Goal: Task Accomplishment & Management: Manage account settings

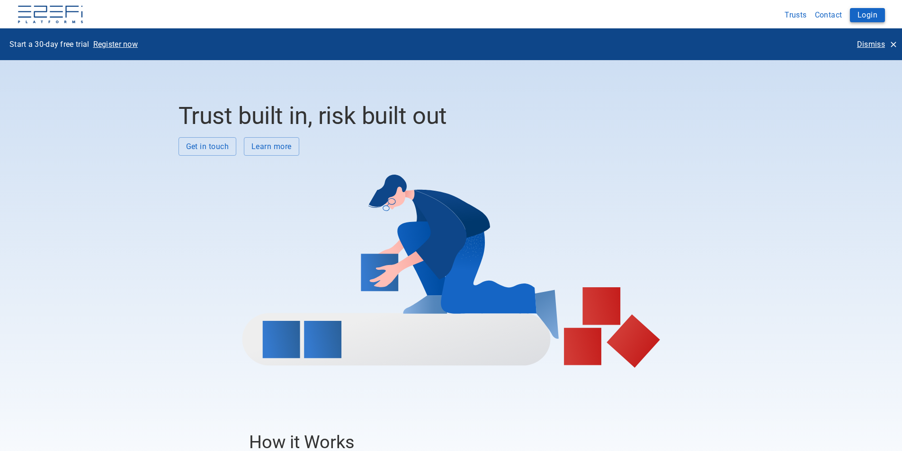
click at [861, 14] on button "Login" at bounding box center [867, 15] width 35 height 14
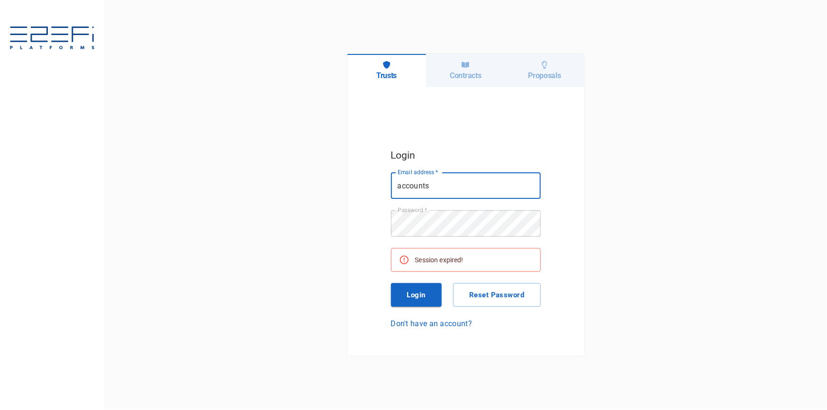
type input "accounts@hcbuilding.com.au"
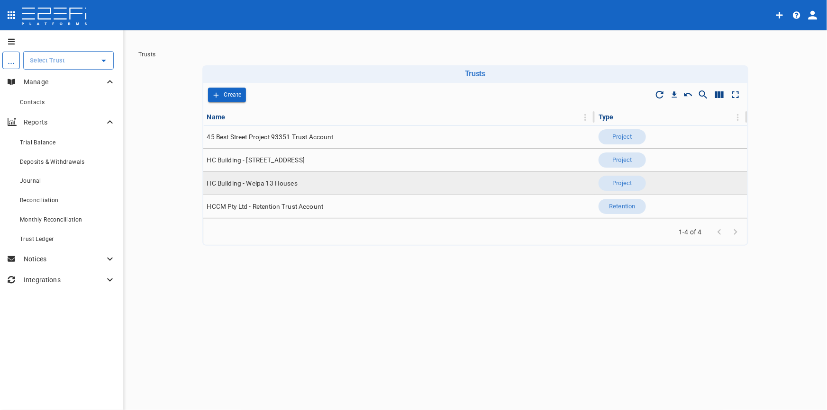
click at [273, 183] on span "HC Building - Weipa 13 Houses" at bounding box center [252, 183] width 90 height 9
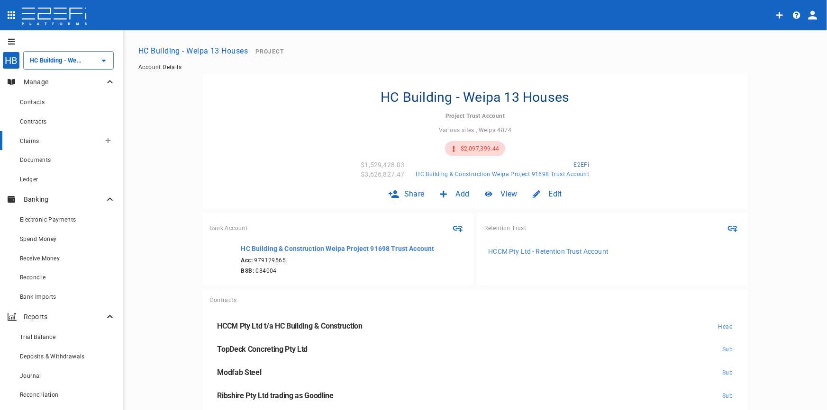
click at [27, 142] on span "Claims" at bounding box center [29, 141] width 19 height 7
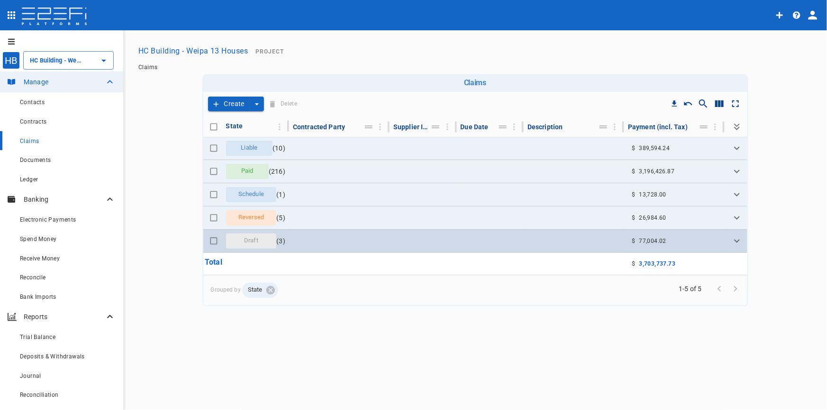
click at [241, 243] on span "Draft" at bounding box center [251, 240] width 26 height 9
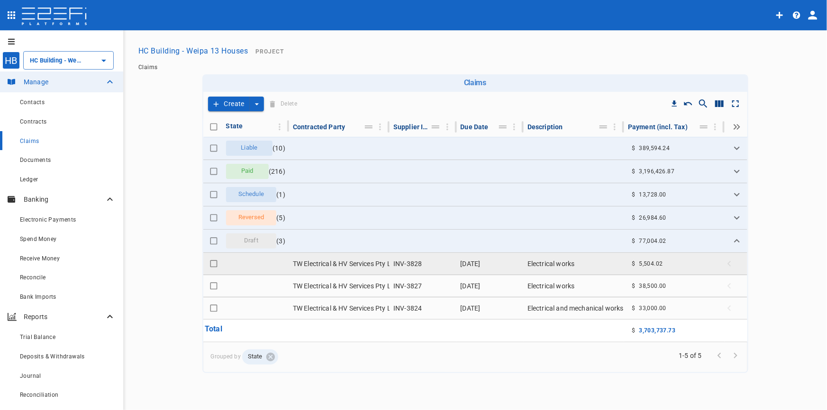
click at [363, 263] on td "TW Electrical & HV Services Pty Ltd" at bounding box center [339, 264] width 100 height 22
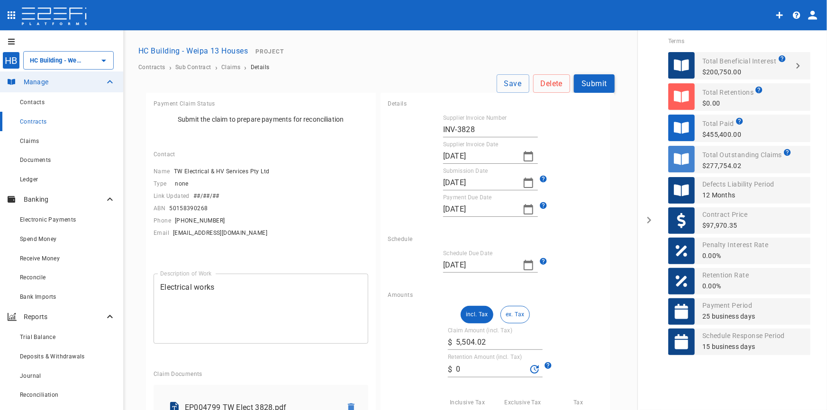
click at [588, 78] on button "Submit" at bounding box center [594, 83] width 41 height 18
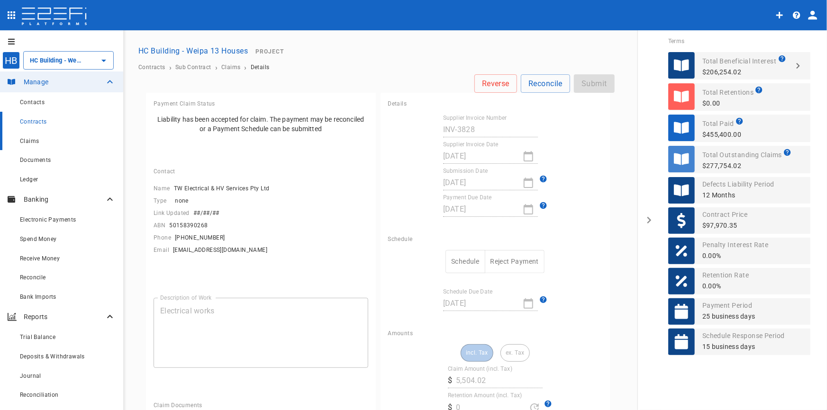
click at [28, 142] on span "Claims" at bounding box center [29, 141] width 19 height 7
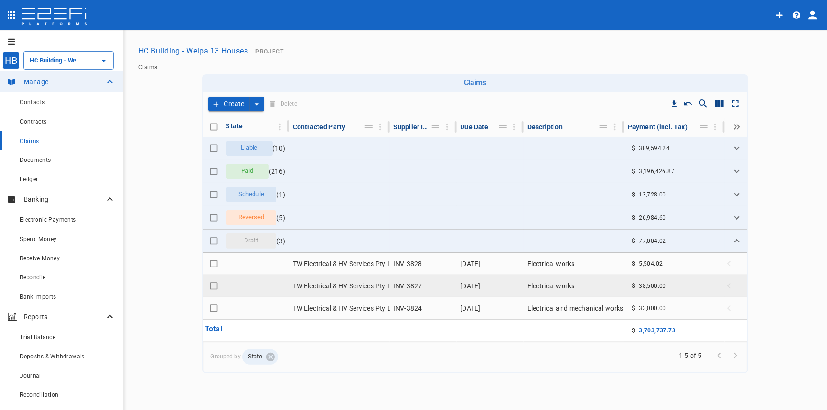
click at [384, 287] on td "TW Electrical & HV Services Pty Ltd" at bounding box center [339, 286] width 100 height 22
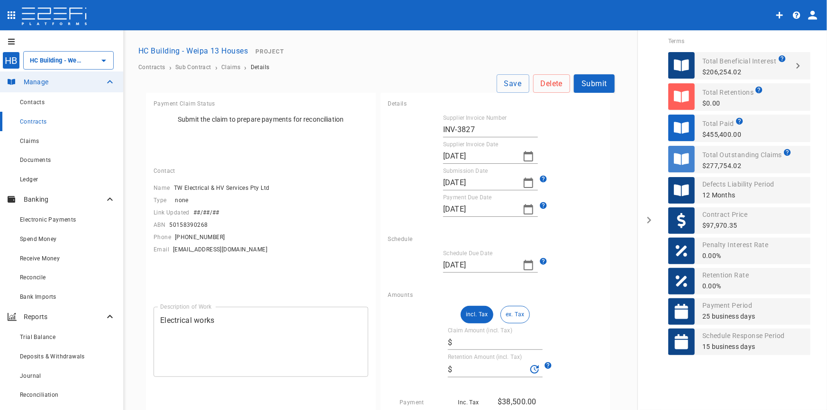
type input "38,500"
type input "0"
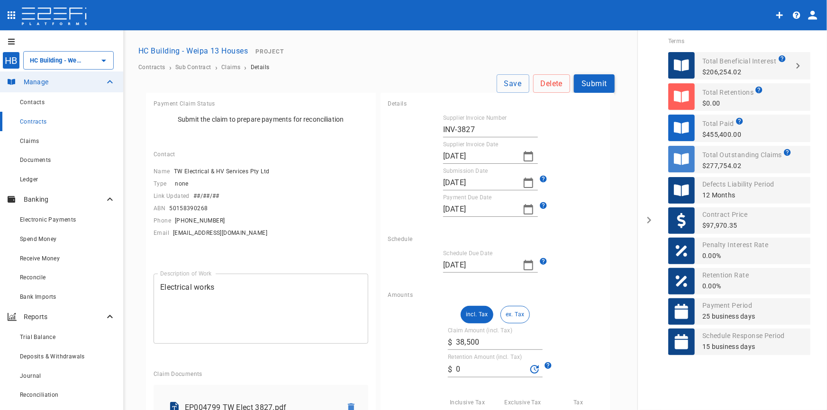
click at [590, 82] on button "Submit" at bounding box center [594, 83] width 41 height 18
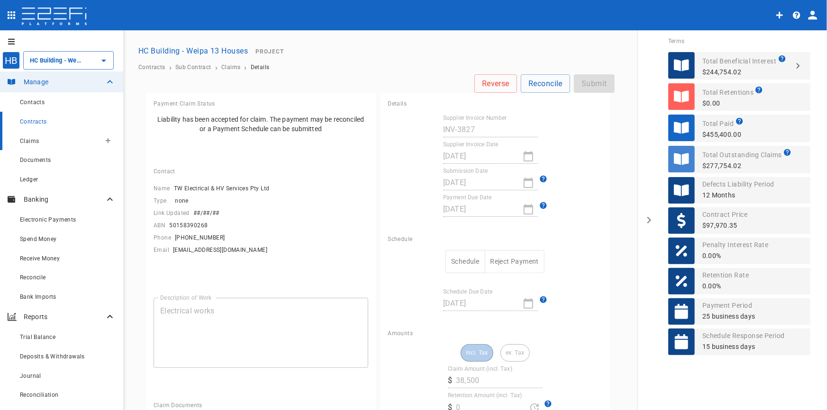
click at [33, 141] on span "Claims" at bounding box center [29, 141] width 19 height 7
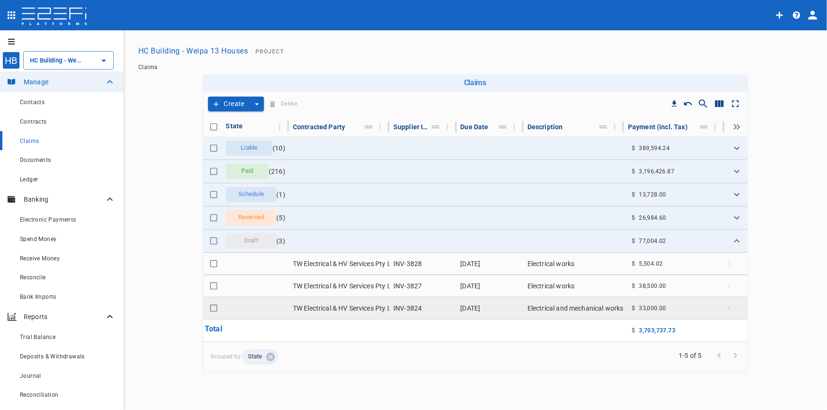
click at [366, 308] on td "TW Electrical & HV Services Pty Ltd" at bounding box center [339, 308] width 100 height 22
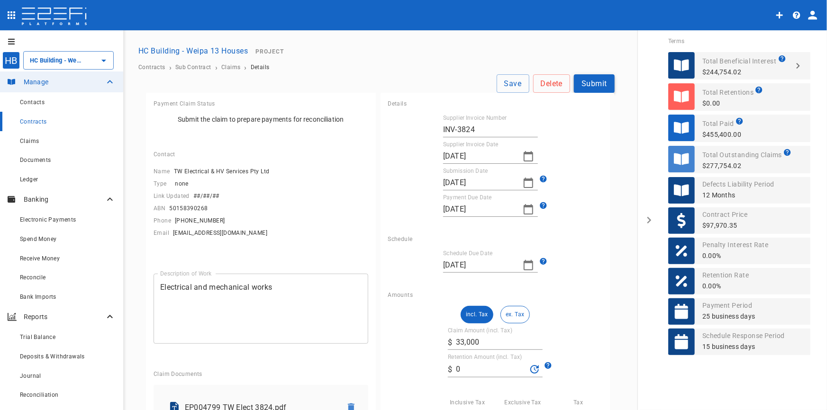
click at [591, 85] on button "Submit" at bounding box center [594, 83] width 41 height 18
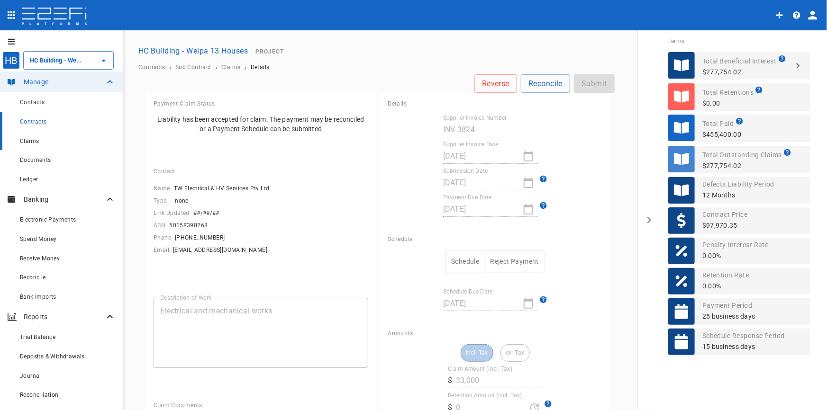
click at [35, 135] on div "Claims" at bounding box center [68, 141] width 96 height 12
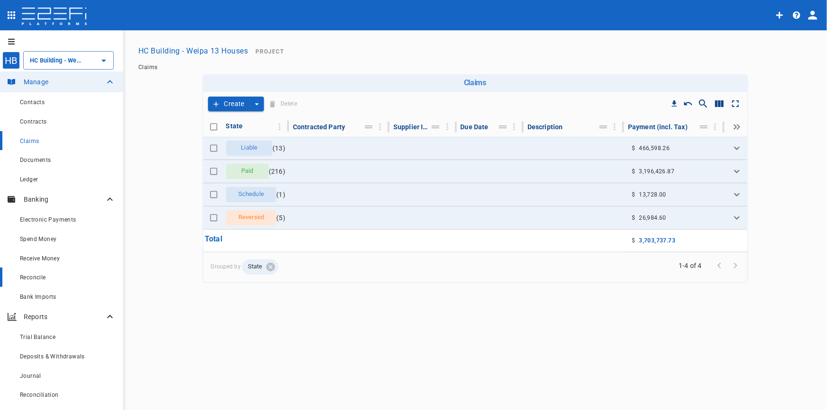
click at [37, 279] on span "Reconcile" at bounding box center [33, 277] width 26 height 7
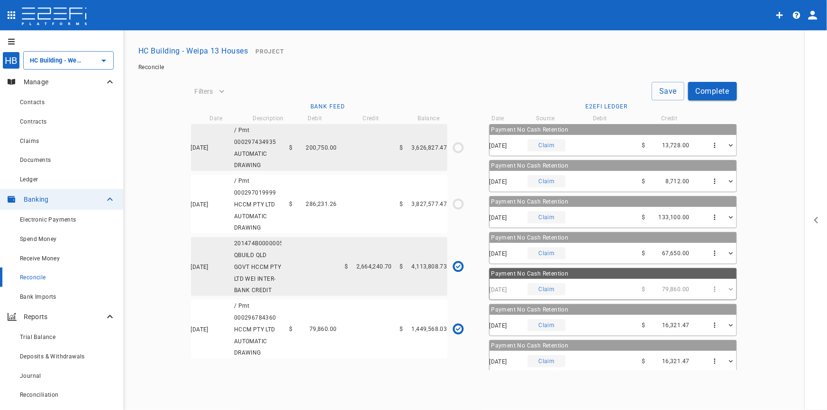
type input "[DATE]"
type input "3,827,577.47"
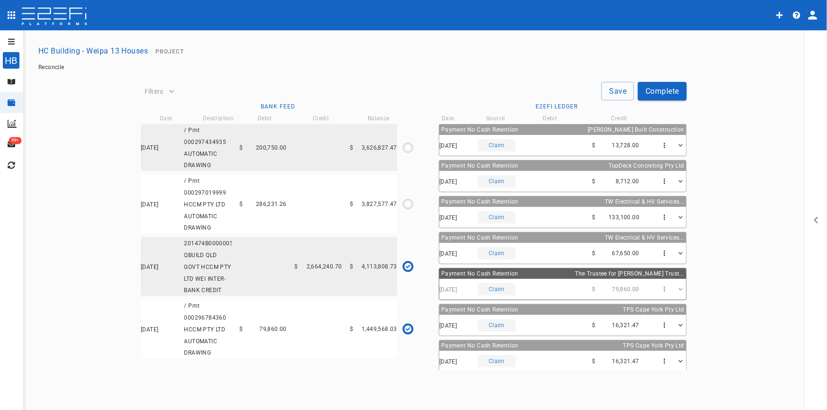
click at [276, 216] on div "[DATE] / Pmt 000297019999 HCCM PTY LTD AUTOMATIC DRAWING $ 286,231.26 $ 3,827,5…" at bounding box center [269, 204] width 256 height 59
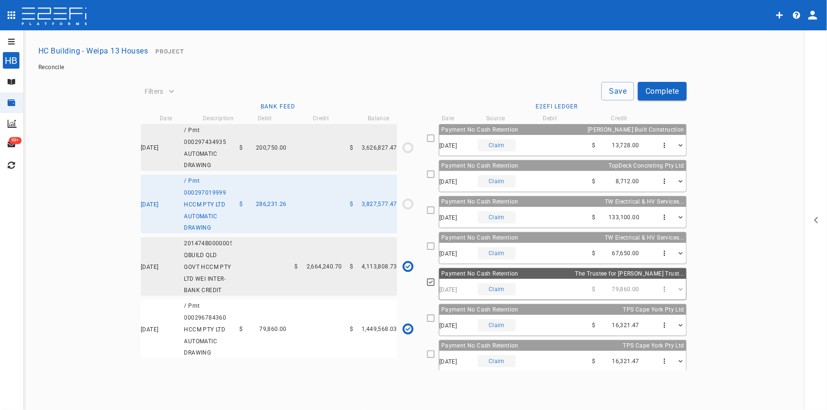
click at [551, 137] on div "[DATE] Claim $ 13,728.00" at bounding box center [562, 145] width 247 height 21
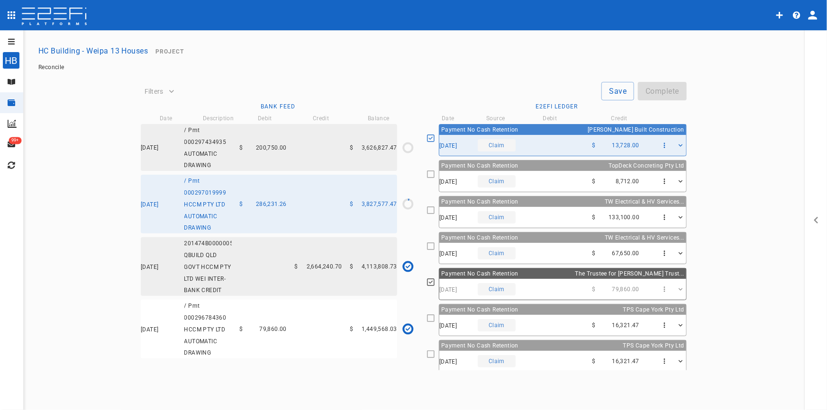
click at [554, 171] on div "[DATE] Claim $ 8,712.00" at bounding box center [562, 181] width 247 height 21
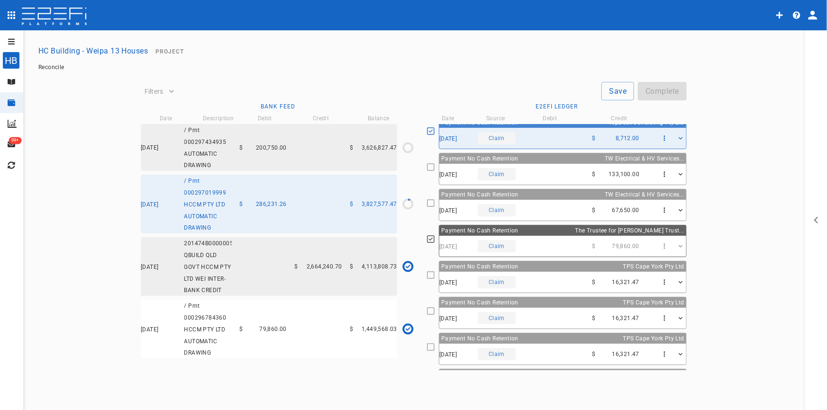
scroll to position [43, 0]
click at [567, 278] on div "[DATE] Claim $ 16,321.47" at bounding box center [562, 282] width 247 height 21
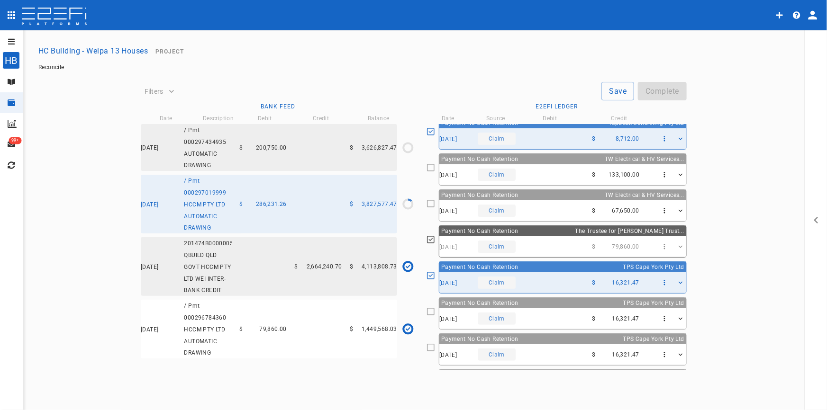
click at [571, 320] on div "[DATE] Claim $ 16,321.47" at bounding box center [562, 318] width 247 height 21
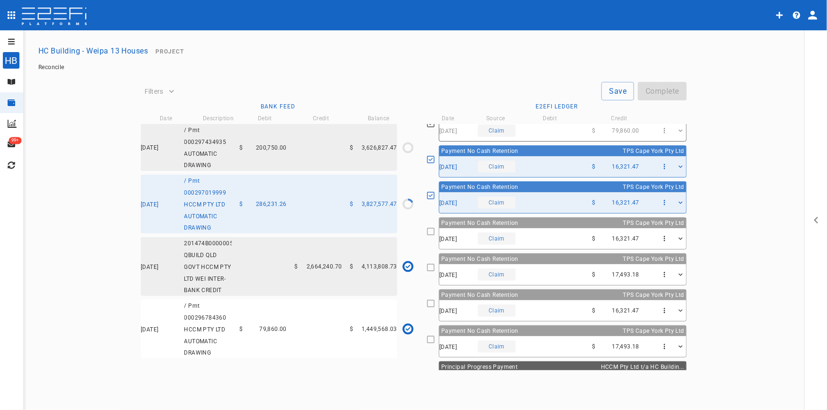
scroll to position [172, 0]
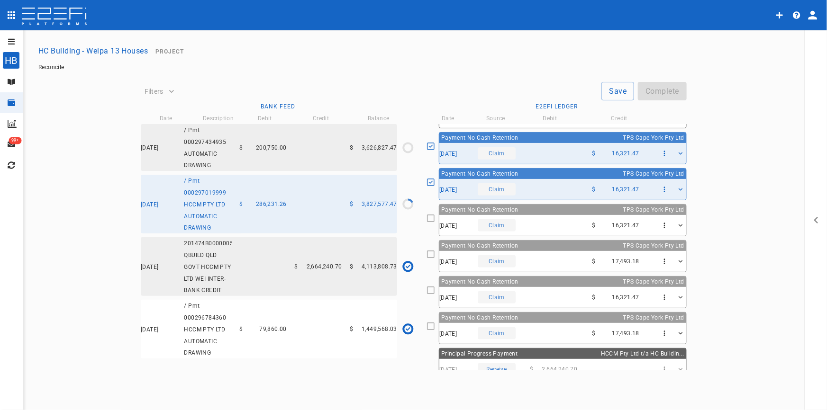
drag, startPoint x: 556, startPoint y: 222, endPoint x: 562, endPoint y: 257, distance: 36.1
click at [556, 221] on div "[DATE] Claim $ 16,321.47" at bounding box center [562, 225] width 247 height 21
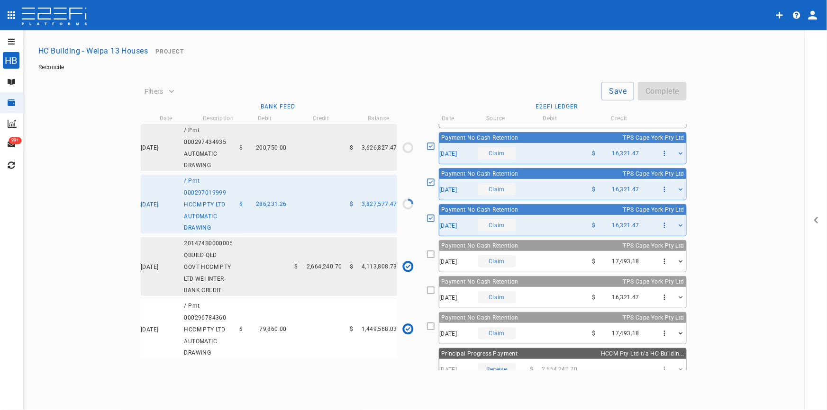
click at [562, 267] on div "[DATE] Claim $ 17,493.18" at bounding box center [562, 261] width 247 height 21
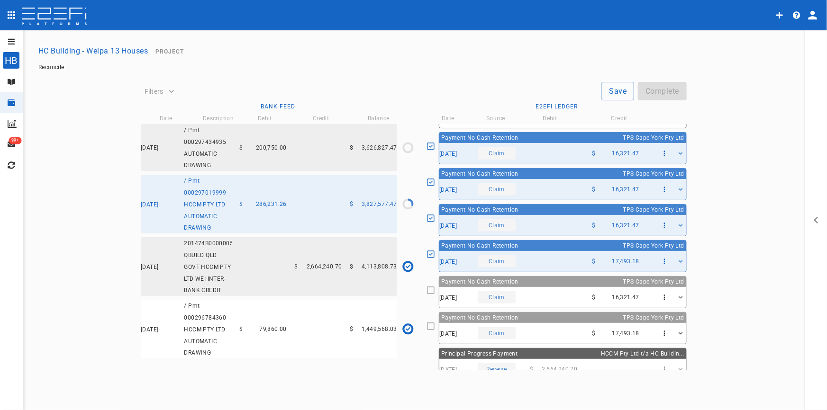
click at [568, 299] on div "[DATE] Claim $ 16,321.47" at bounding box center [562, 297] width 247 height 21
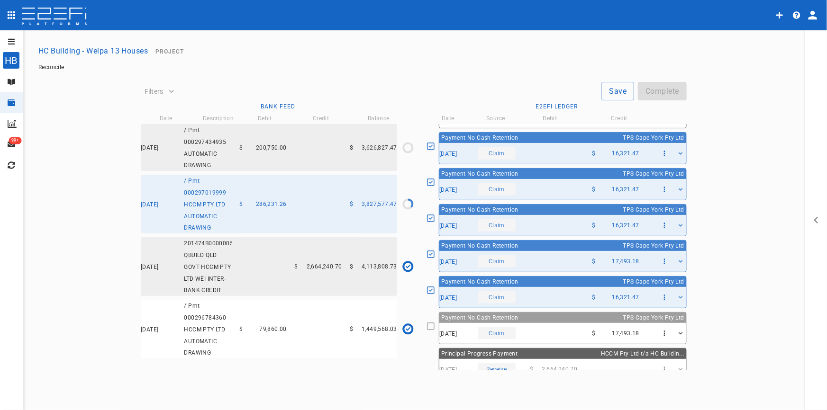
scroll to position [215, 0]
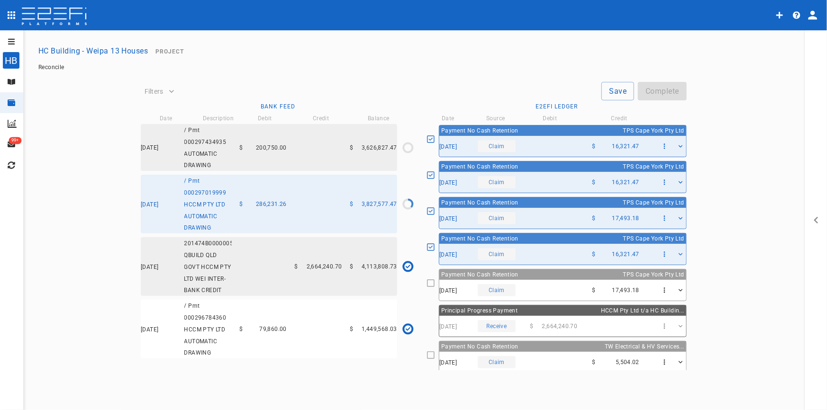
click at [555, 288] on div "[DATE] Claim $ 17,493.18" at bounding box center [562, 290] width 247 height 21
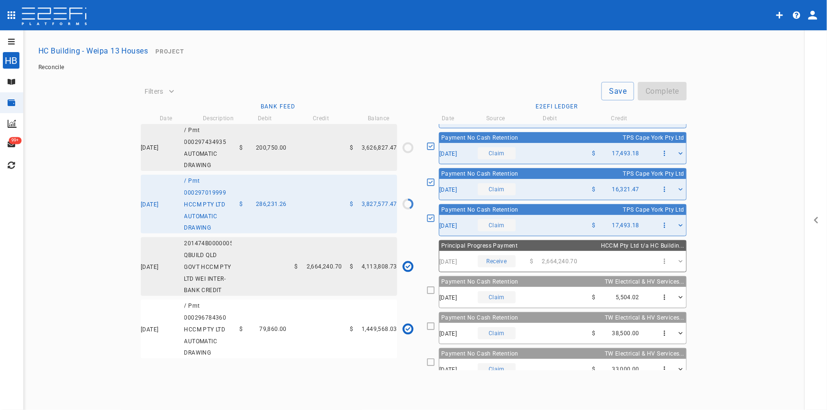
scroll to position [288, 0]
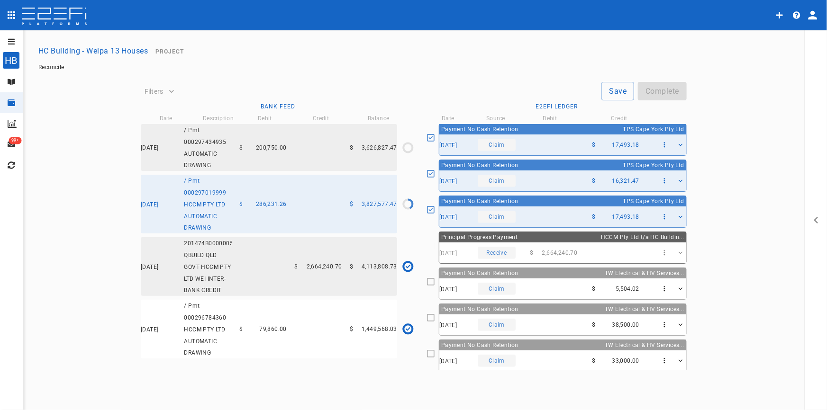
click at [557, 360] on div "[DATE] Claim $ 33,000.00" at bounding box center [562, 361] width 247 height 21
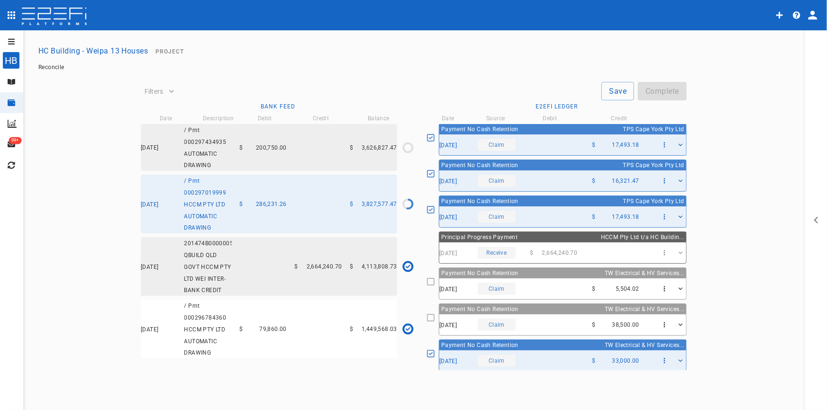
click at [538, 322] on div "[DATE] Claim $ 38,500.00" at bounding box center [562, 325] width 247 height 21
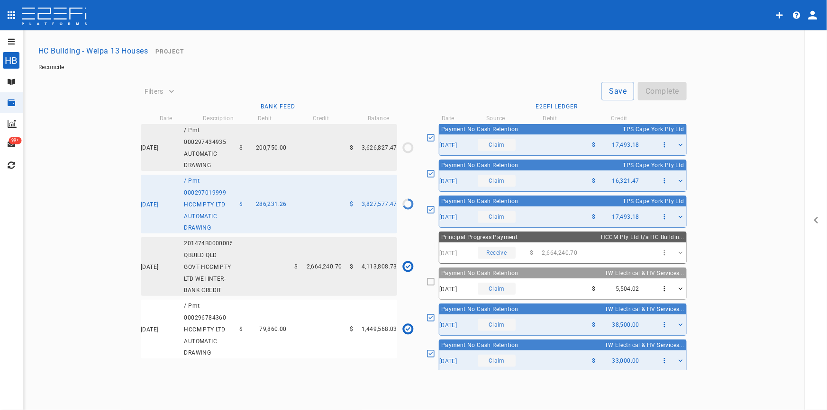
click at [541, 289] on div "[DATE] Claim $ 5,504.02" at bounding box center [562, 289] width 247 height 21
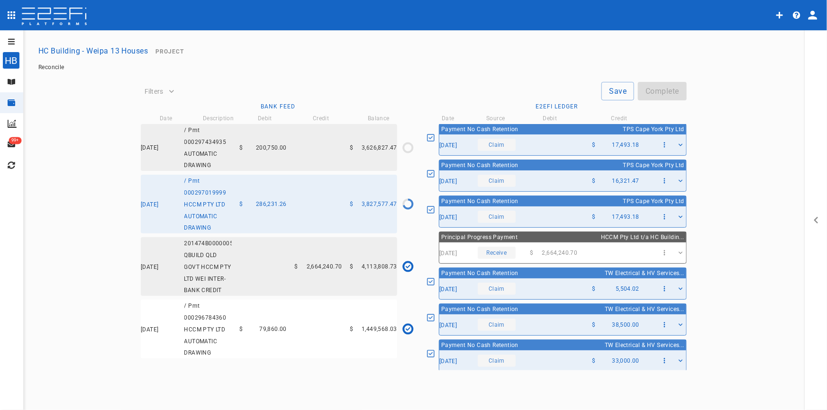
scroll to position [0, 0]
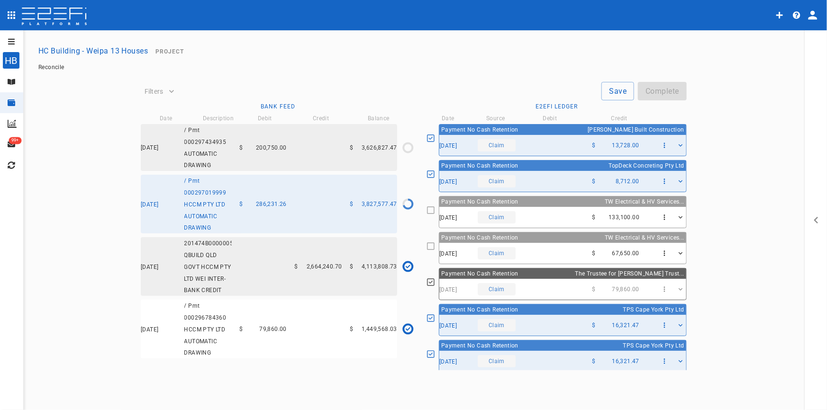
click at [78, 52] on button "HC Building - Weipa 13 Houses" at bounding box center [93, 51] width 117 height 18
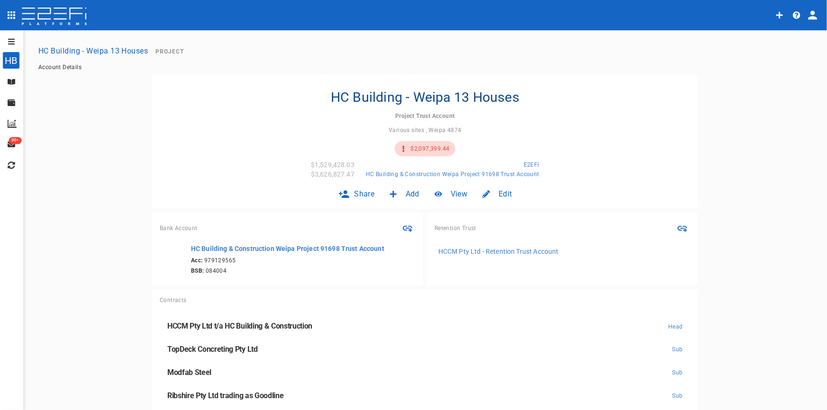
click at [12, 41] on icon "open drawer" at bounding box center [12, 42] width 8 height 8
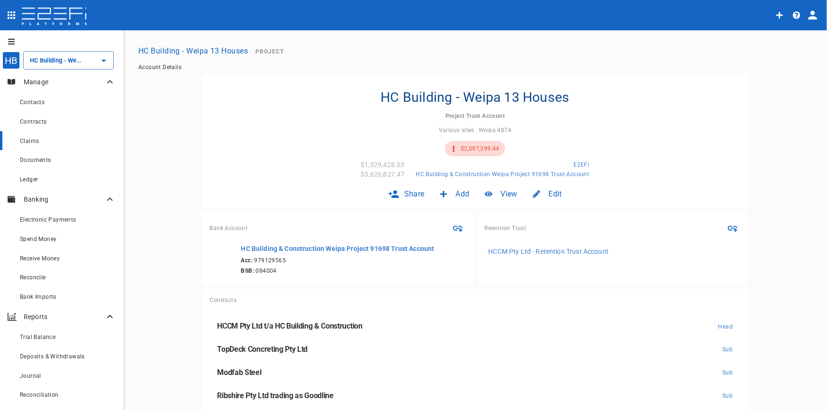
click at [42, 137] on div "Claims" at bounding box center [68, 141] width 96 height 12
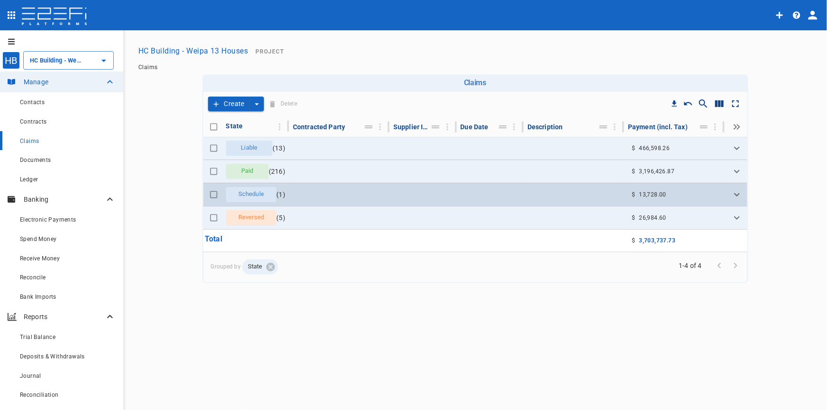
click at [260, 193] on span "Schedule" at bounding box center [251, 194] width 37 height 9
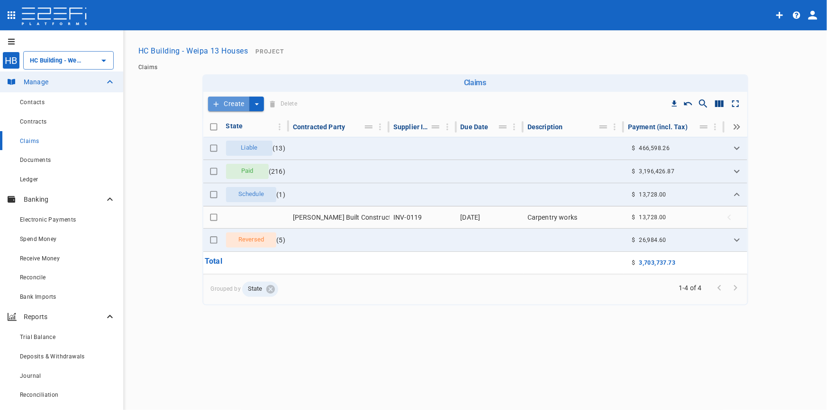
click at [234, 107] on button "Create" at bounding box center [229, 104] width 42 height 15
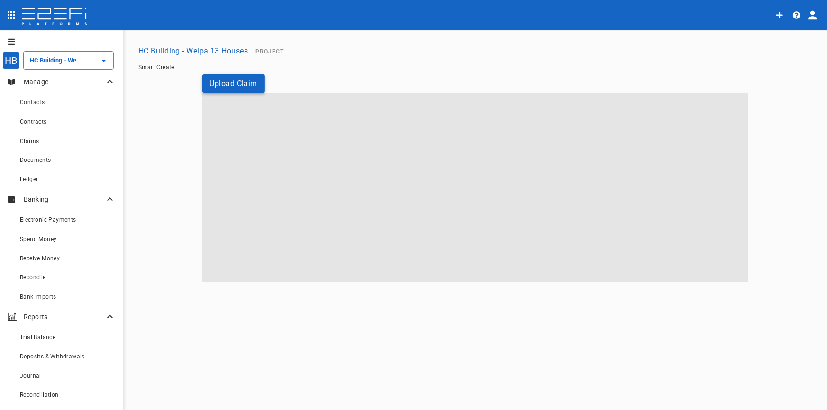
click at [234, 81] on button "Upload Claim" at bounding box center [233, 83] width 63 height 18
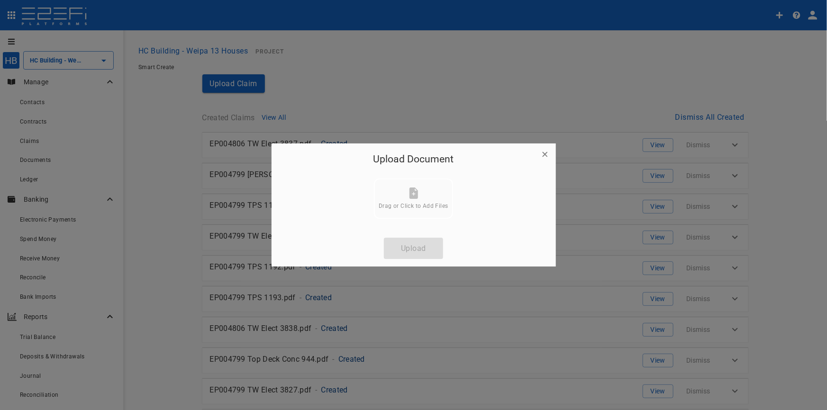
click at [410, 198] on icon at bounding box center [413, 193] width 9 height 11
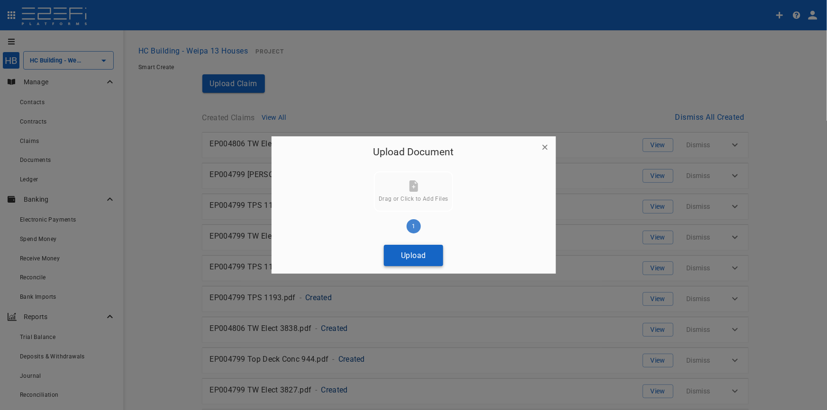
click at [405, 259] on button "Upload" at bounding box center [413, 255] width 59 height 21
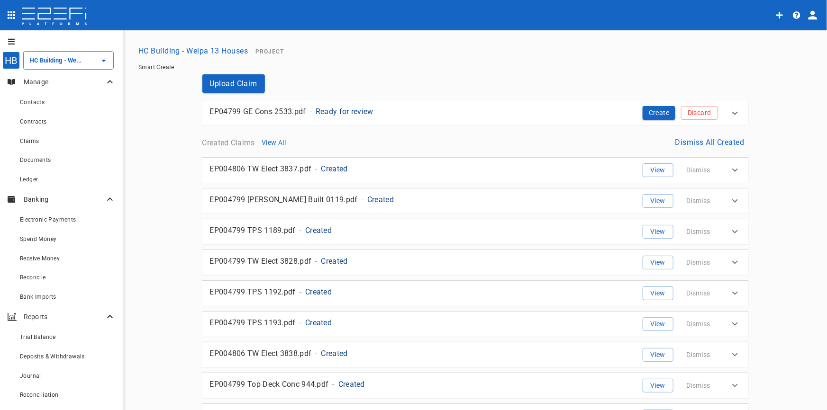
click at [336, 111] on p "Ready for review" at bounding box center [344, 111] width 58 height 11
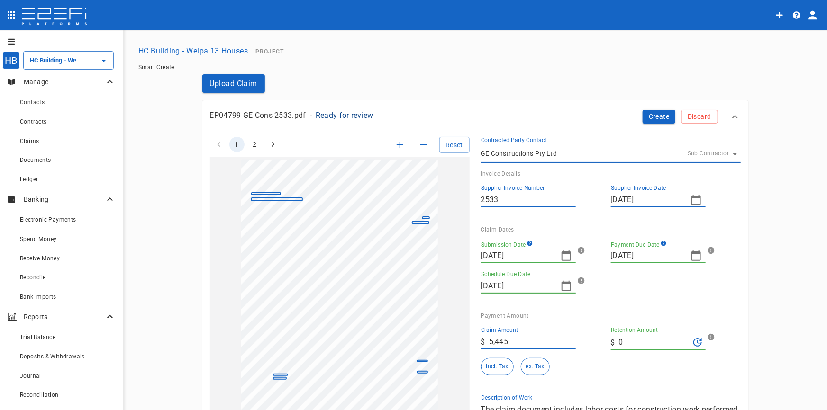
click at [562, 253] on icon "button" at bounding box center [565, 256] width 9 height 10
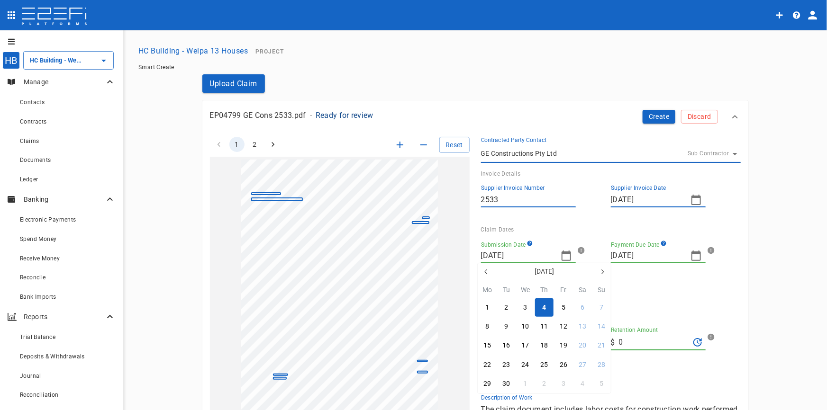
click at [484, 272] on icon "button" at bounding box center [486, 272] width 8 height 8
click at [486, 386] on div "25" at bounding box center [487, 384] width 8 height 10
type input "[DATE]"
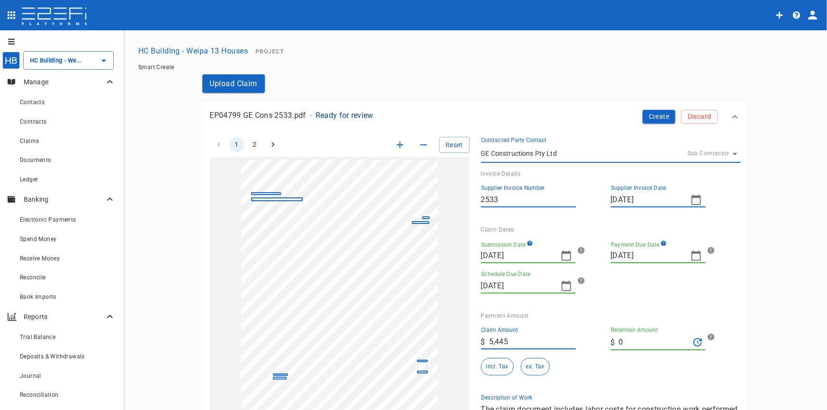
click at [691, 253] on icon "button" at bounding box center [695, 256] width 9 height 10
click at [605, 268] on div at bounding box center [413, 205] width 827 height 410
click at [617, 271] on button "button" at bounding box center [613, 267] width 13 height 9
click at [731, 272] on icon "button" at bounding box center [732, 272] width 8 height 8
click at [619, 324] on button "8" at bounding box center [617, 326] width 18 height 18
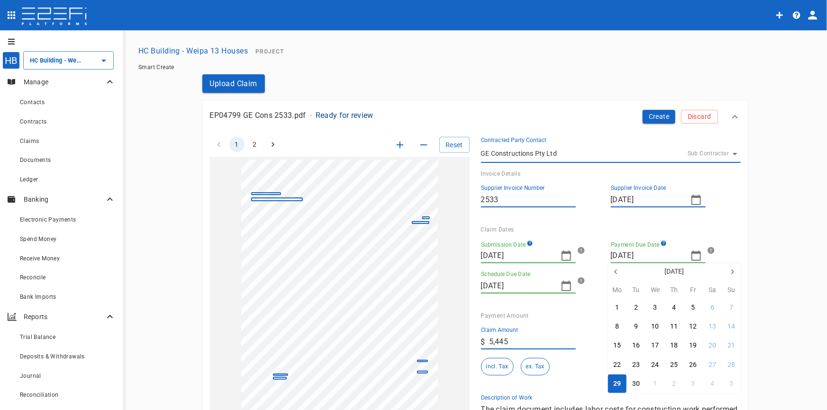
type input "[DATE]"
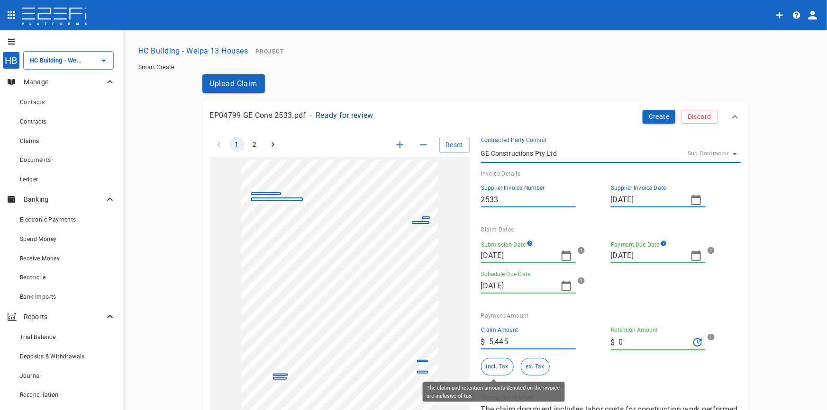
click at [493, 366] on button "incl. Tax" at bounding box center [497, 367] width 33 height 18
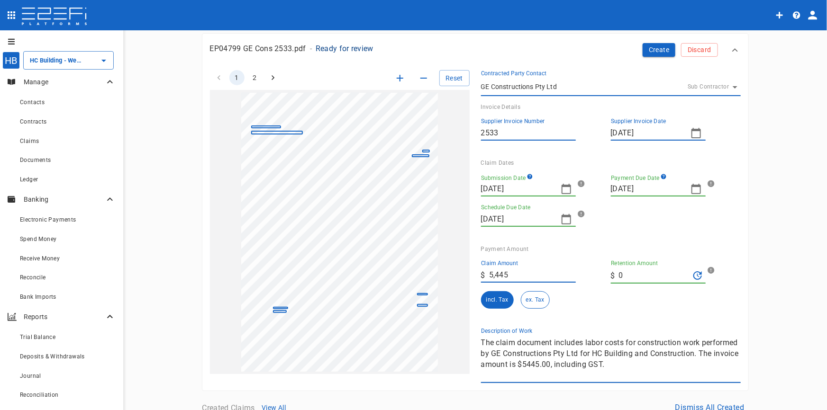
scroll to position [172, 0]
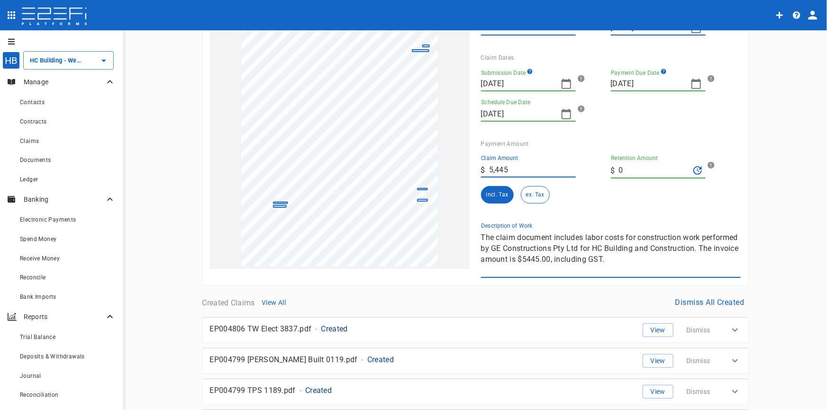
drag, startPoint x: 670, startPoint y: 264, endPoint x: 435, endPoint y: 215, distance: 240.5
click at [439, 216] on div "1 2 Reset SupplierInvoiceNumber: 2533 ClaimAmount: 5445.00 GSTAmount: 495.00 Su…" at bounding box center [469, 116] width 542 height 324
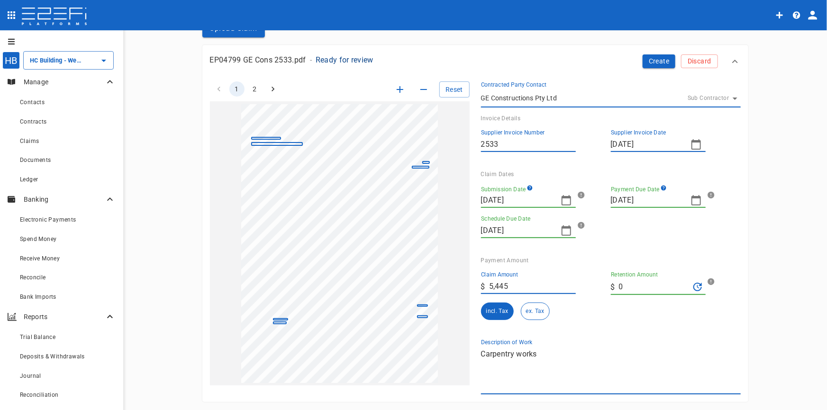
scroll to position [0, 0]
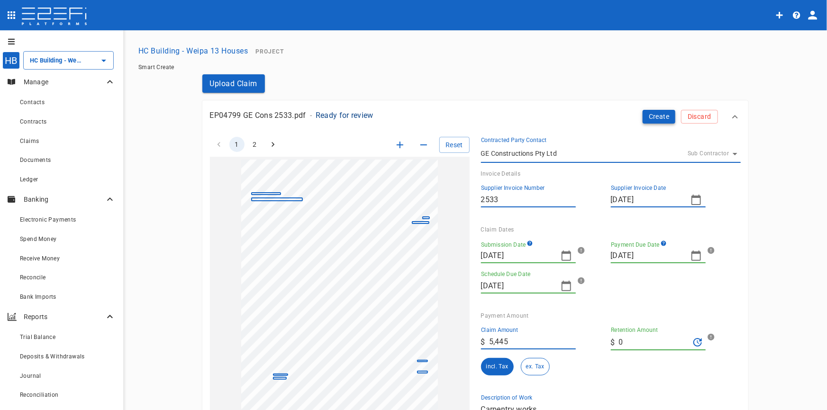
type textarea "Carpentry works"
click at [654, 118] on button "Create" at bounding box center [658, 117] width 33 height 14
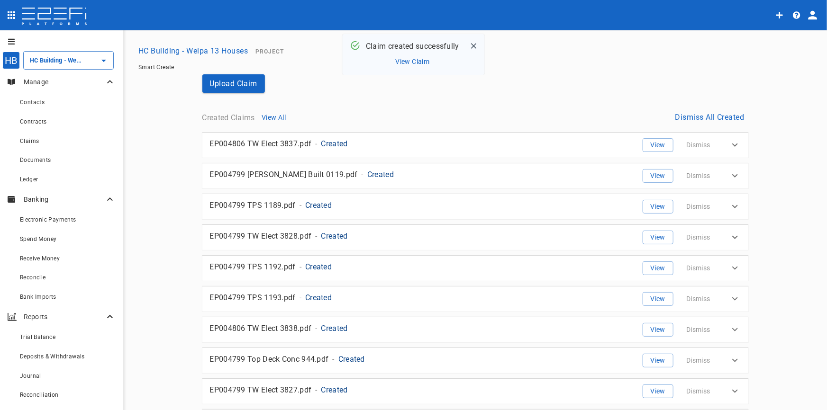
click at [426, 60] on button "View Claim" at bounding box center [412, 61] width 39 height 13
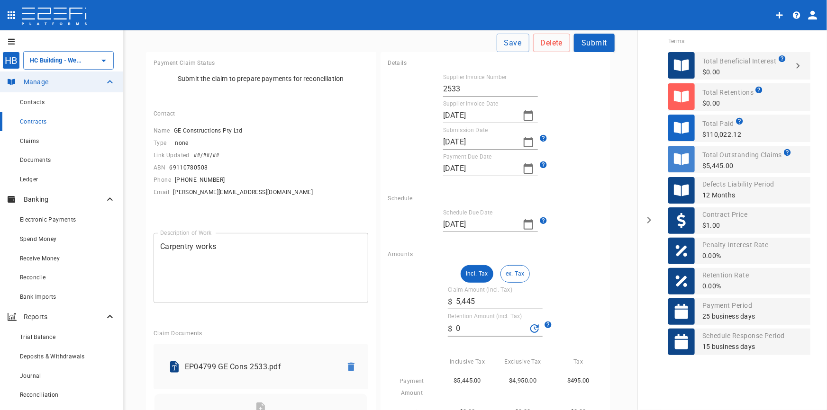
scroll to position [30, 0]
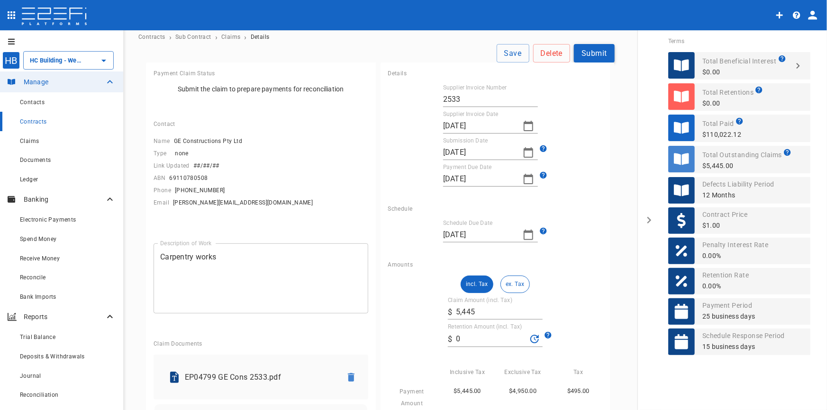
click at [588, 54] on button "Submit" at bounding box center [594, 53] width 41 height 18
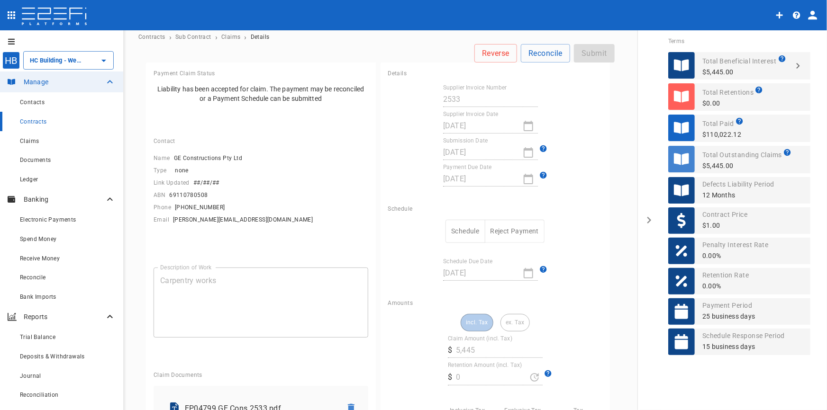
click at [460, 232] on button "Schedule" at bounding box center [464, 231] width 39 height 23
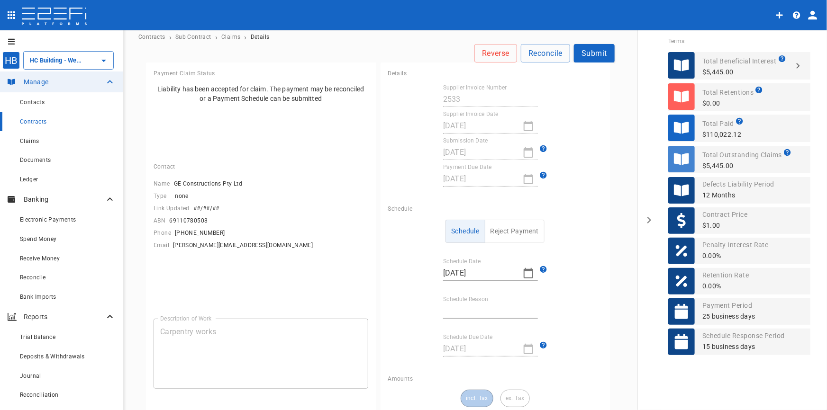
click at [522, 274] on icon "button" at bounding box center [527, 273] width 11 height 11
click at [443, 281] on icon "button" at bounding box center [447, 281] width 8 height 8
click at [450, 397] on div "25" at bounding box center [448, 393] width 8 height 10
type input "[DATE]"
click at [486, 304] on input "Schedule Reason" at bounding box center [490, 311] width 95 height 15
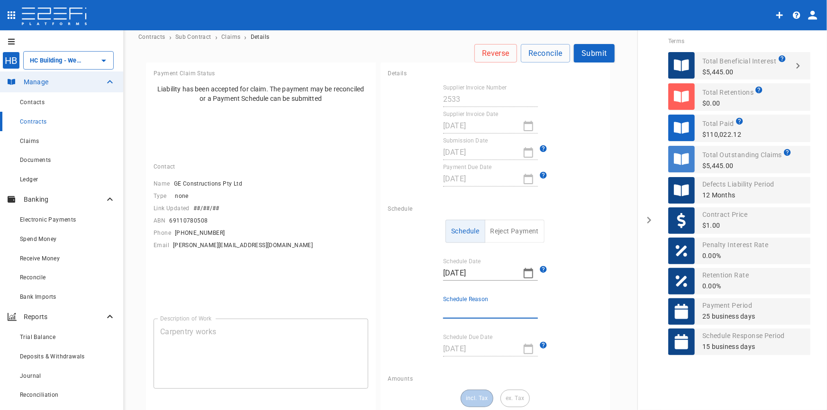
type input "Invoice contained other jobs"
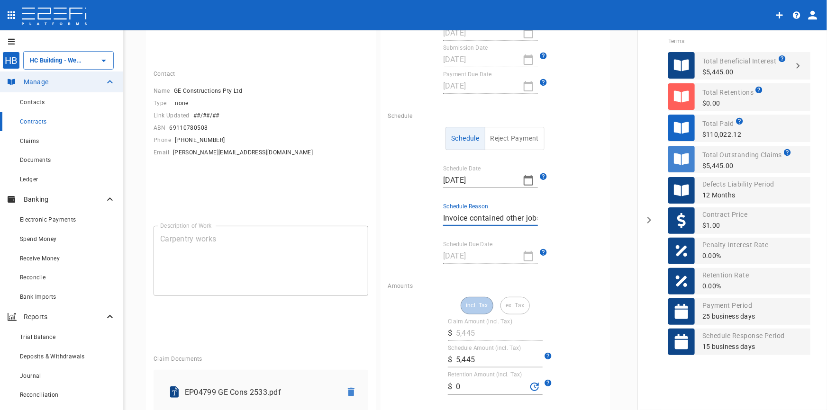
scroll to position [246, 0]
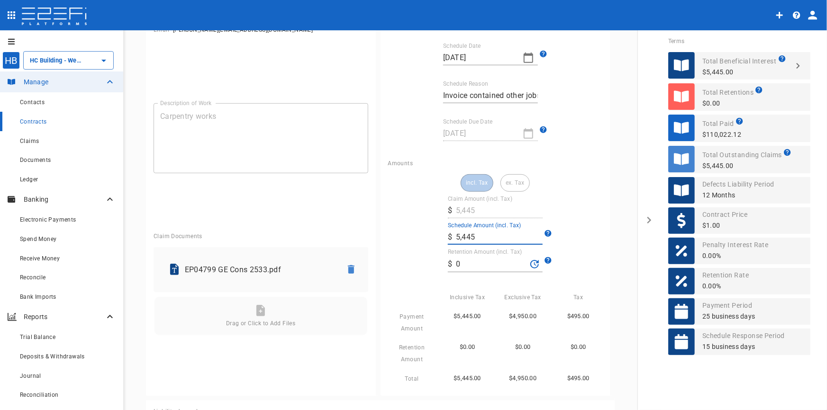
drag, startPoint x: 478, startPoint y: 240, endPoint x: 413, endPoint y: 238, distance: 64.9
click at [414, 238] on div "incl. Tax ex. Tax Claim Amount (incl. Tax) ​ $ 5,445 Schedule Amount (incl. Tax…" at bounding box center [495, 279] width 215 height 210
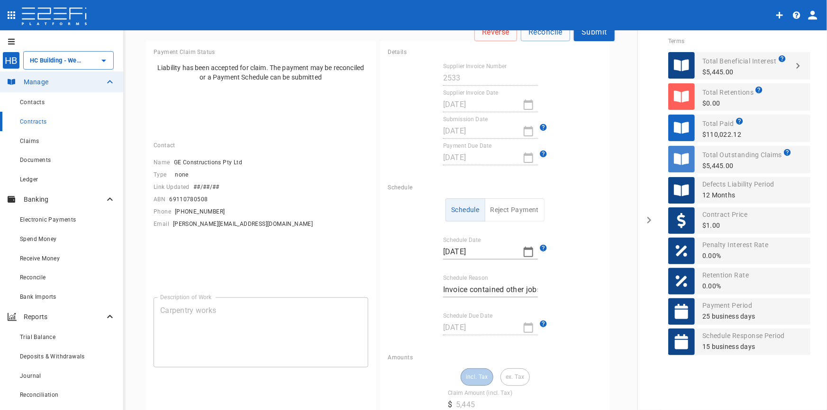
scroll to position [0, 0]
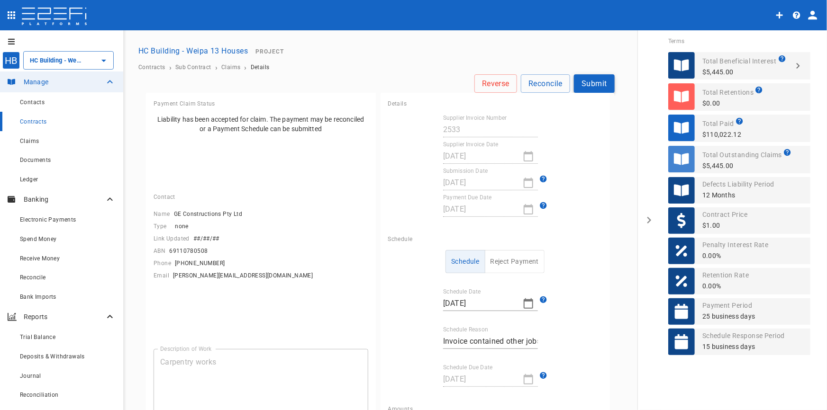
type input "1,815"
click at [586, 82] on button "Submit" at bounding box center [594, 83] width 41 height 18
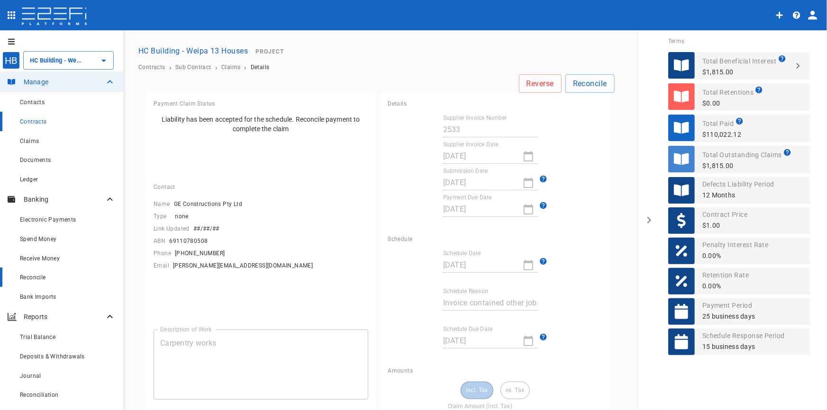
click at [42, 281] on span "Reconcile" at bounding box center [33, 277] width 26 height 7
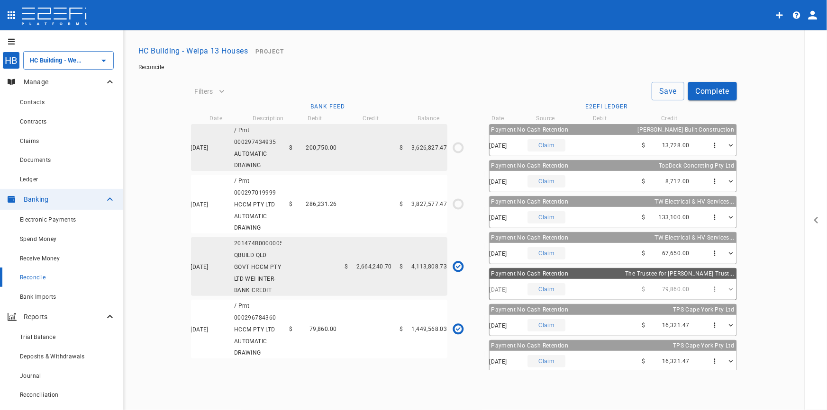
click at [324, 203] on span "286,231.26" at bounding box center [321, 204] width 31 height 7
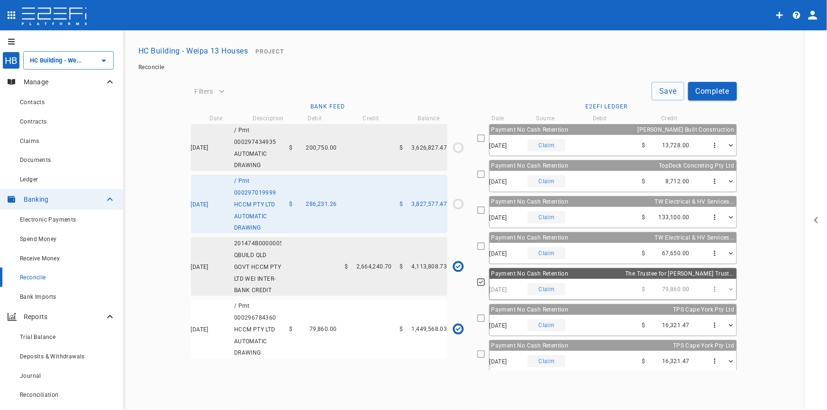
click at [635, 142] on div "[DATE] Claim $ 13,728.00" at bounding box center [612, 145] width 247 height 21
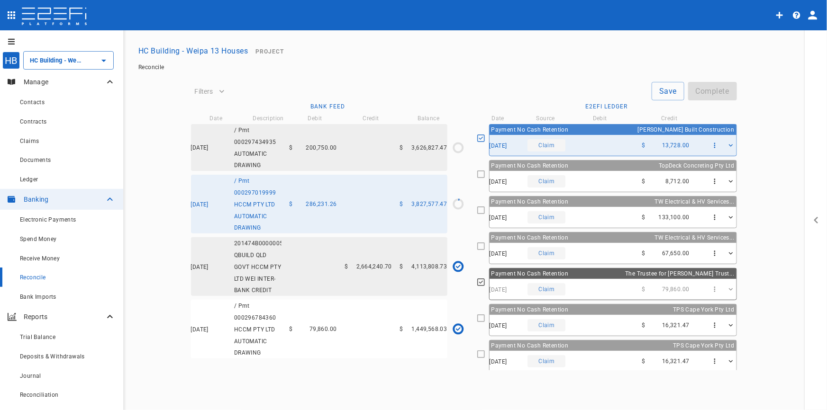
click at [625, 181] on div "[DATE] Claim $ 8,712.00" at bounding box center [612, 181] width 247 height 21
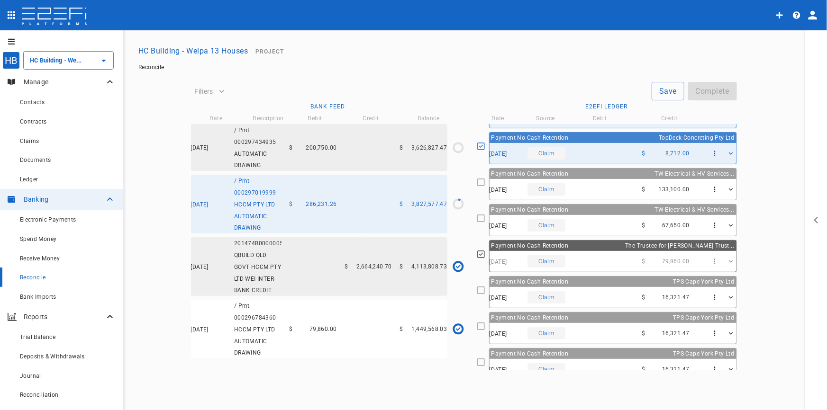
scroll to position [43, 0]
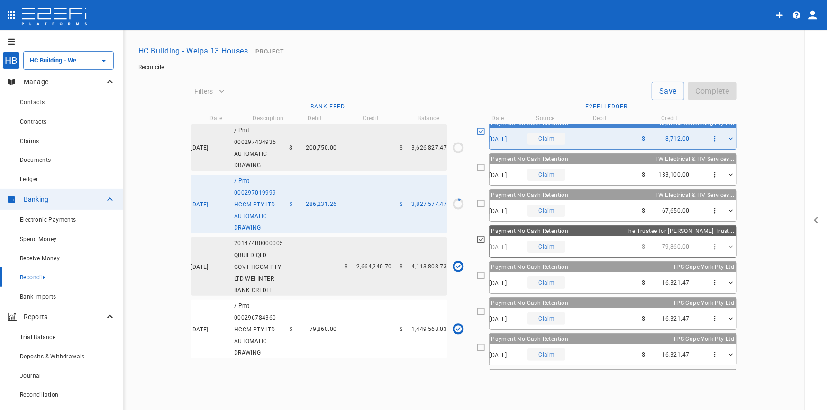
click at [592, 269] on div "Payment No Cash Retention TPS Cape York Pty Ltd" at bounding box center [612, 267] width 247 height 10
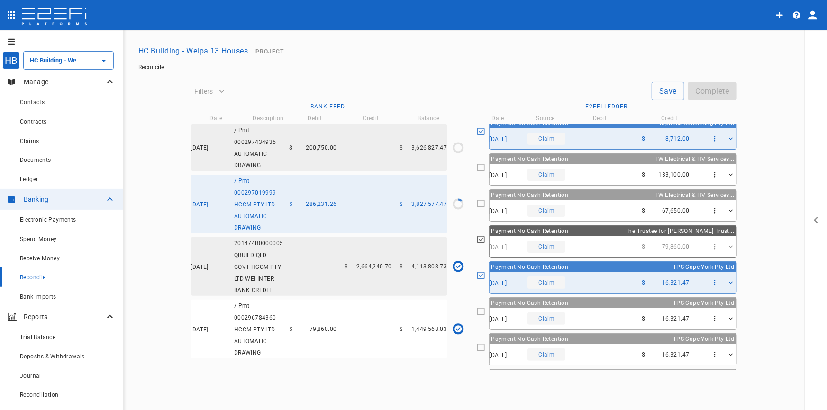
click at [594, 316] on div "[DATE] Claim $ 16,321.47" at bounding box center [612, 318] width 247 height 21
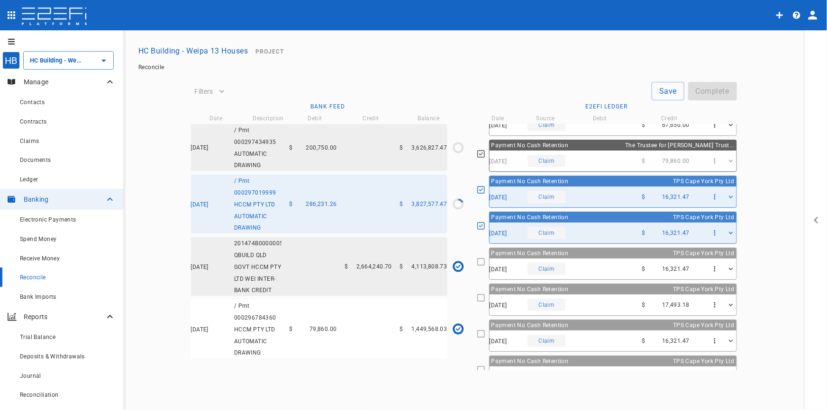
scroll to position [129, 0]
click at [606, 258] on div "[DATE] Claim $ 16,321.47" at bounding box center [612, 268] width 247 height 21
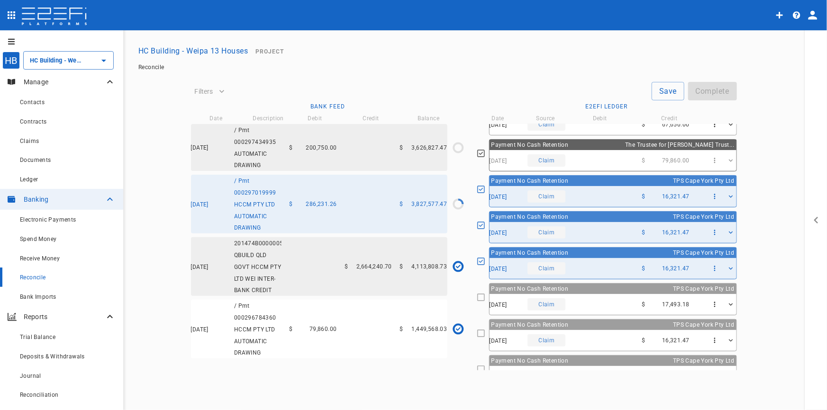
click at [611, 295] on div "[DATE] Claim $ 17,493.18" at bounding box center [612, 304] width 247 height 21
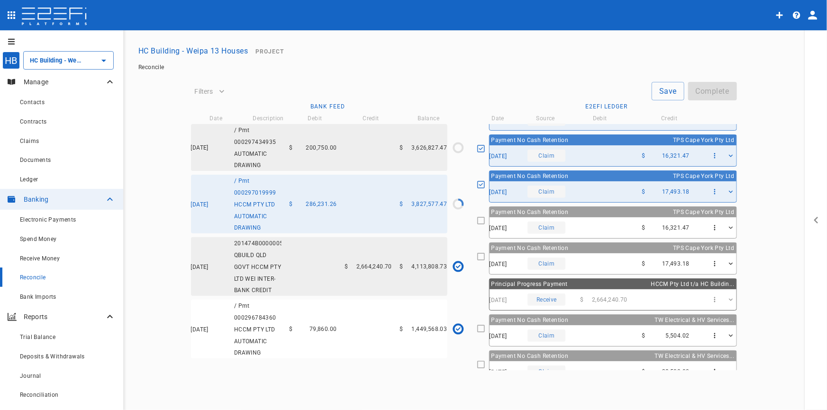
scroll to position [258, 0]
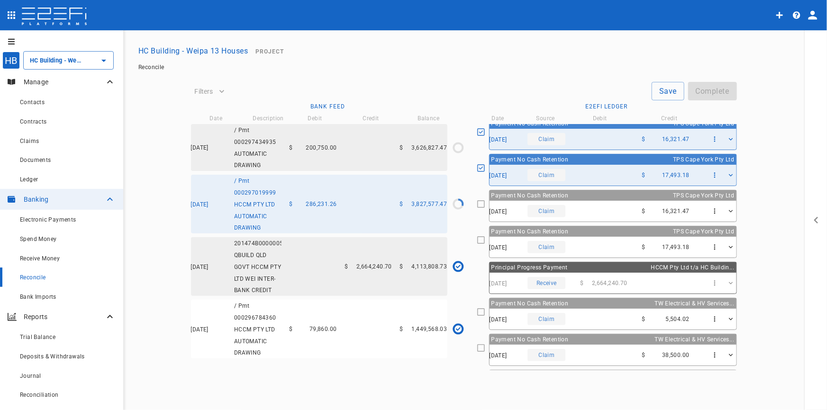
click at [617, 211] on div "[DATE] Claim $ 16,321.47" at bounding box center [612, 211] width 247 height 21
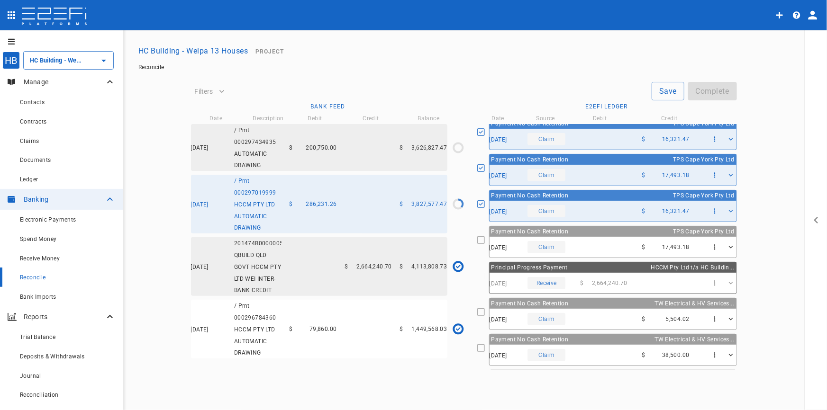
click at [622, 237] on div "[DATE] Claim $ 17,493.18" at bounding box center [612, 247] width 247 height 21
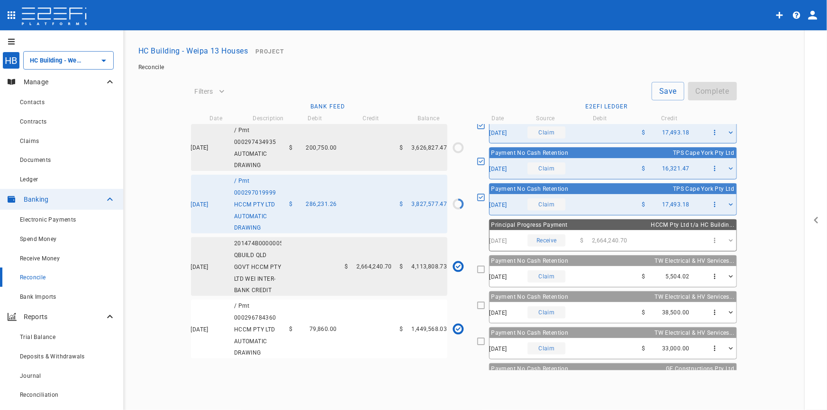
scroll to position [301, 0]
click at [612, 272] on div "[DATE] Claim $ 5,504.02" at bounding box center [612, 276] width 247 height 21
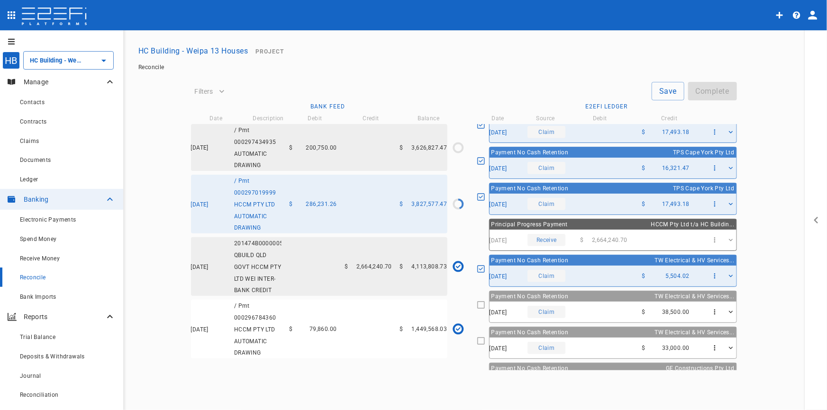
click at [616, 302] on div "[DATE] Claim $ 38,500.00" at bounding box center [612, 312] width 247 height 21
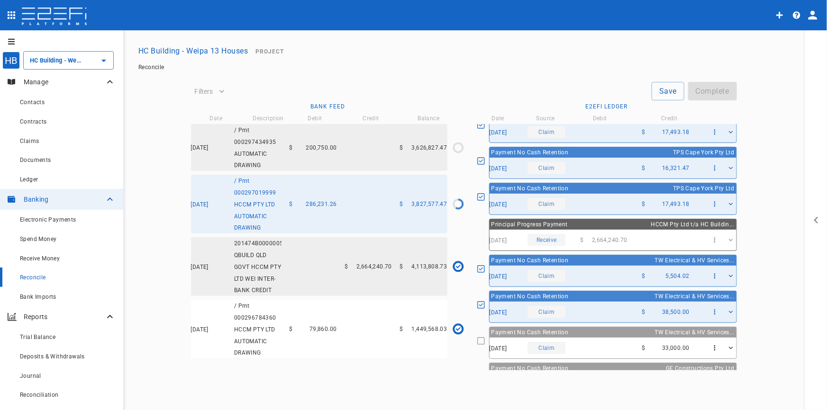
click at [614, 339] on div "[DATE] Claim $ 33,000.00" at bounding box center [612, 348] width 247 height 21
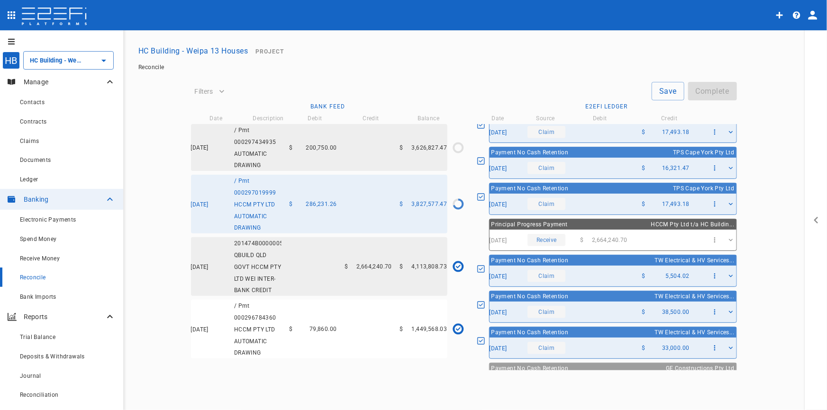
scroll to position [324, 0]
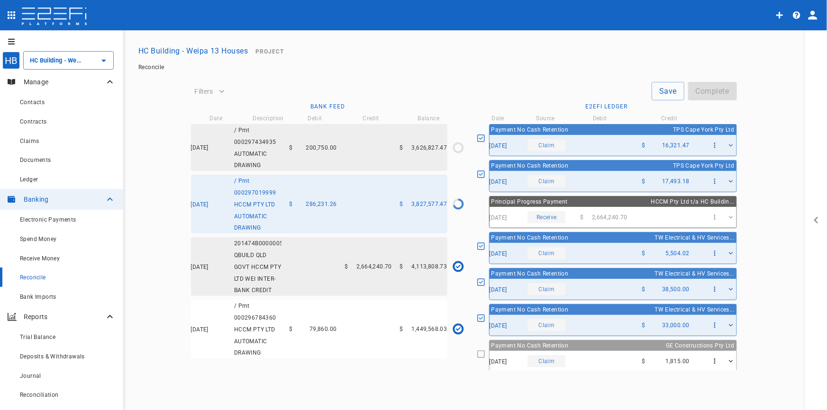
click at [617, 351] on div "[DATE] Claim $ 1,815.00" at bounding box center [612, 361] width 247 height 21
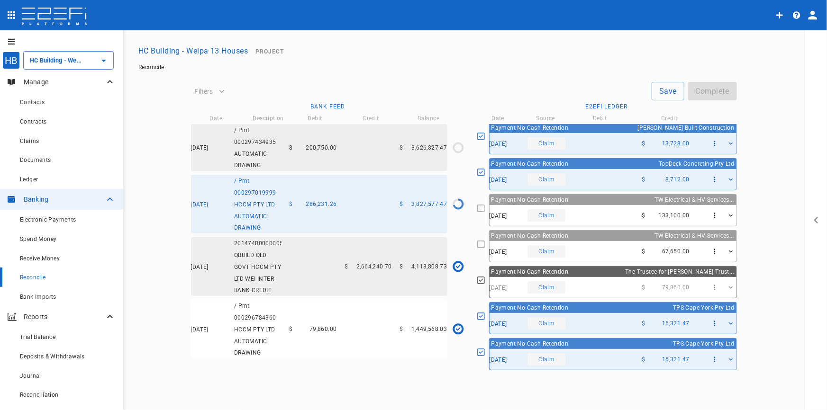
scroll to position [0, 0]
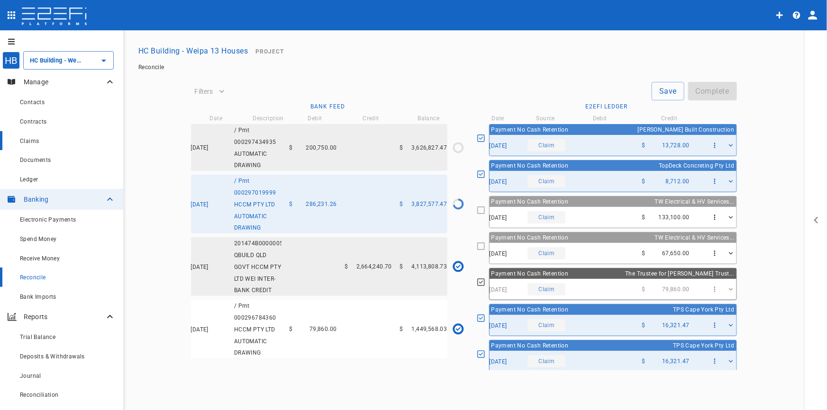
click at [31, 145] on div "Claims" at bounding box center [68, 141] width 96 height 12
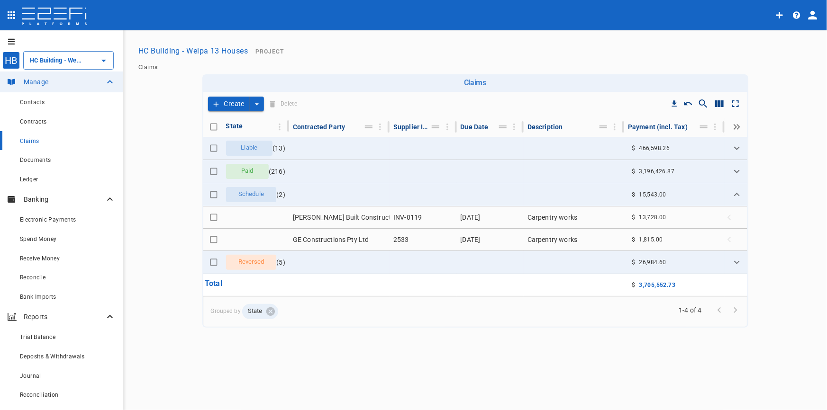
click at [238, 103] on button "Create" at bounding box center [229, 104] width 42 height 15
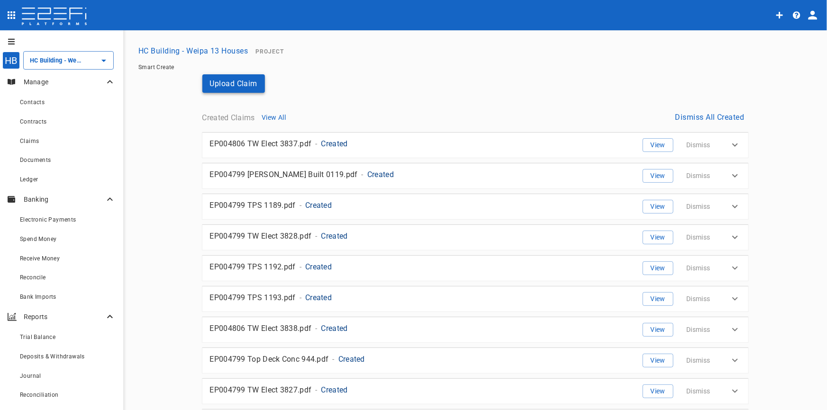
click at [227, 81] on button "Upload Claim" at bounding box center [233, 83] width 63 height 18
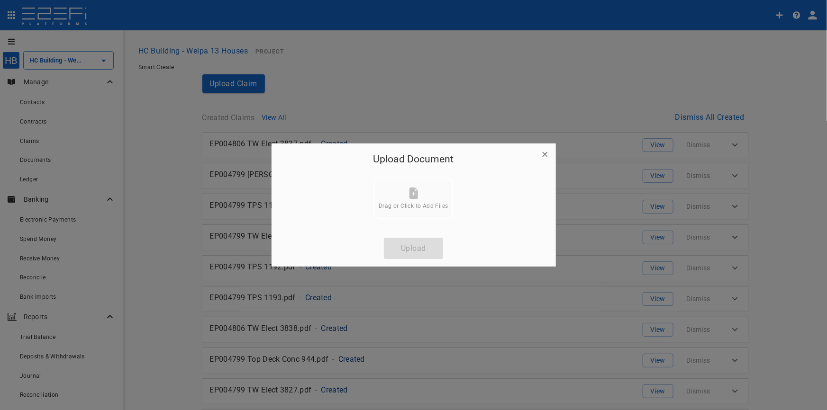
click at [412, 190] on icon at bounding box center [413, 193] width 9 height 11
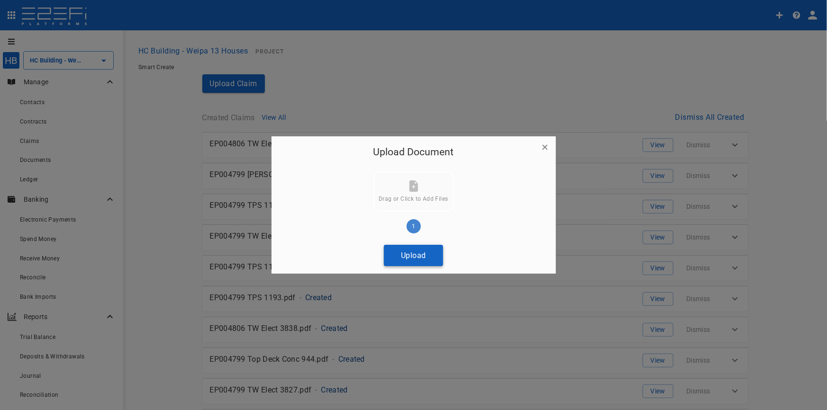
click at [426, 255] on button "Upload" at bounding box center [413, 255] width 59 height 21
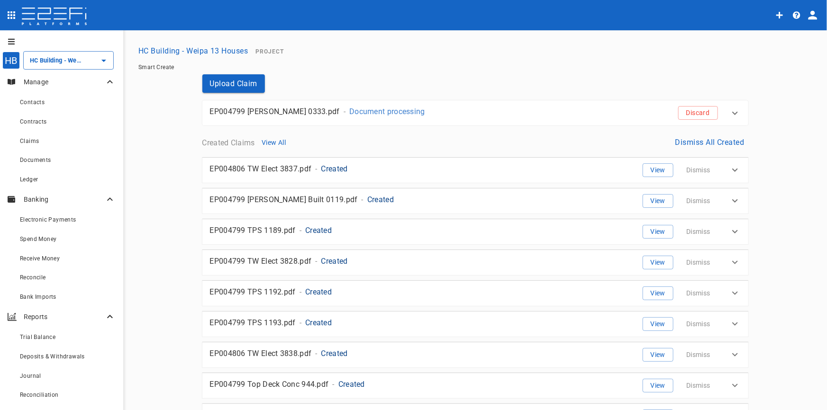
click at [349, 111] on p "Document processing" at bounding box center [387, 111] width 76 height 11
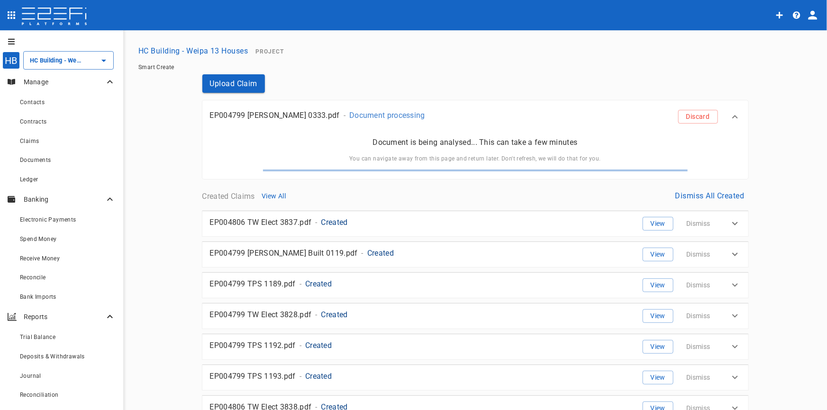
click at [392, 55] on div "HC Building - Weipa 13 Houses Project" at bounding box center [475, 51] width 681 height 18
click at [26, 144] on span "Claims" at bounding box center [29, 141] width 19 height 7
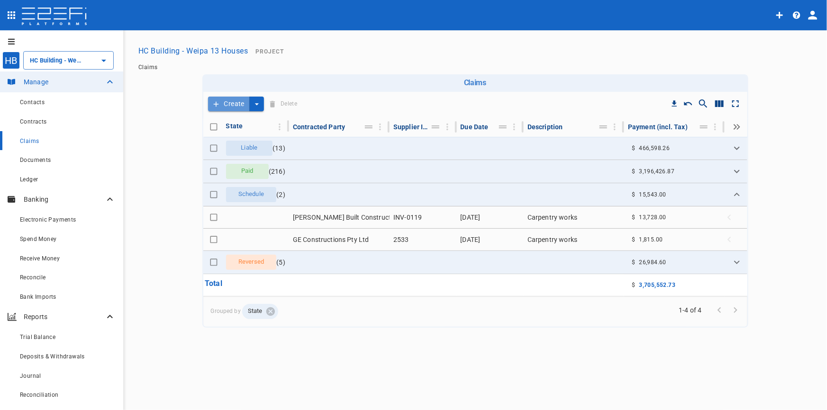
click at [232, 99] on button "Create" at bounding box center [229, 104] width 42 height 15
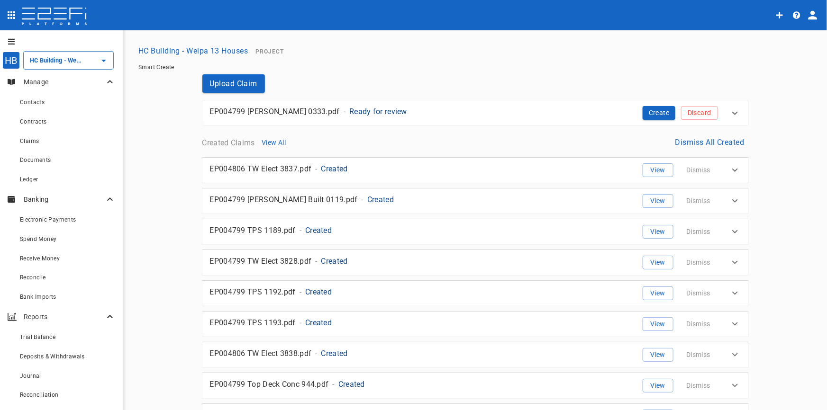
click at [349, 112] on p "Ready for review" at bounding box center [378, 111] width 58 height 11
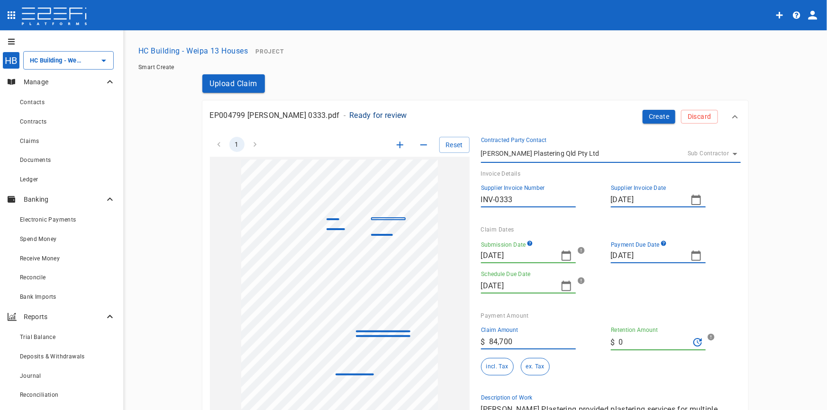
click at [397, 147] on icon "button" at bounding box center [399, 144] width 11 height 11
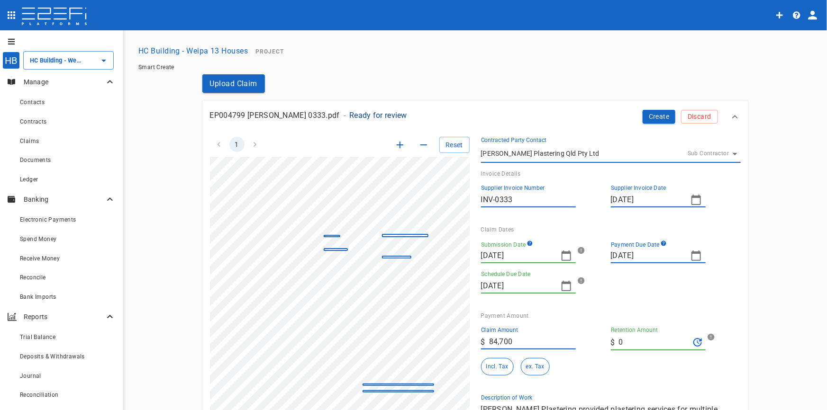
click at [397, 147] on icon "button" at bounding box center [399, 144] width 11 height 11
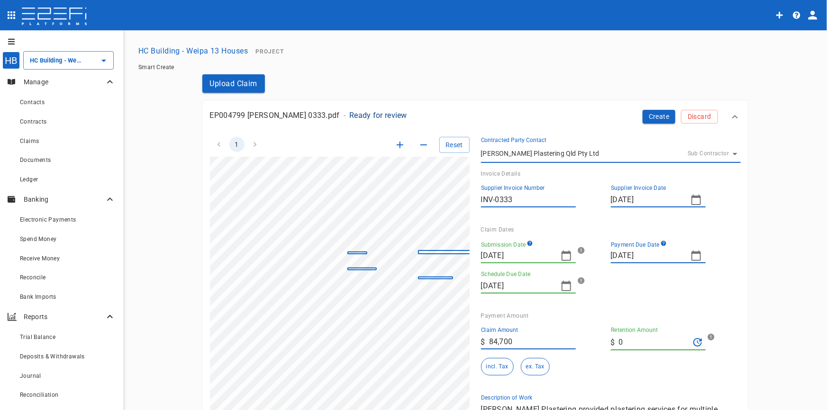
click at [397, 147] on icon "button" at bounding box center [399, 144] width 11 height 11
click at [396, 146] on icon "button" at bounding box center [399, 145] width 7 height 7
click at [560, 254] on icon "button" at bounding box center [565, 255] width 11 height 11
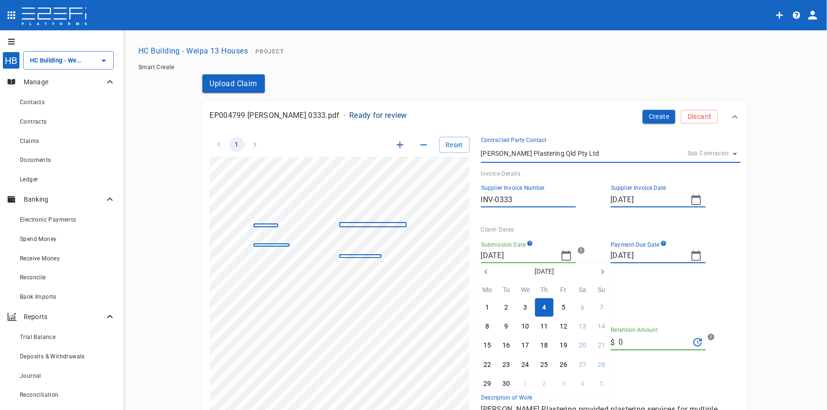
click at [489, 273] on icon "button" at bounding box center [486, 272] width 8 height 8
click at [488, 271] on icon "button" at bounding box center [486, 272] width 8 height 8
click at [601, 264] on button "button" at bounding box center [602, 271] width 17 height 17
click at [602, 326] on div "10" at bounding box center [601, 327] width 8 height 10
type input "[DATE]"
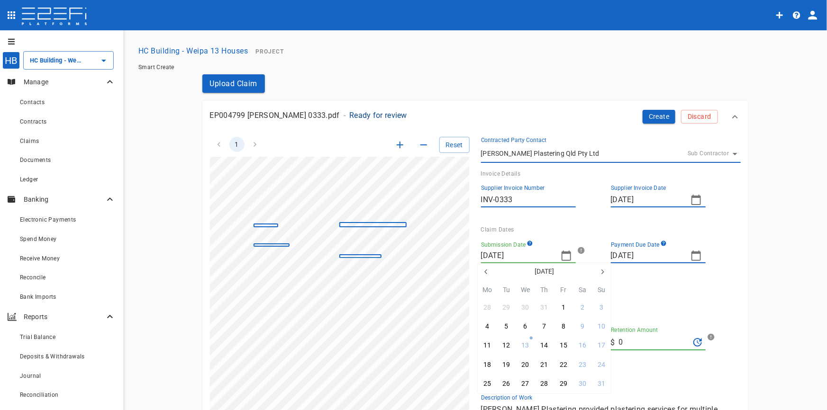
type input "[DATE]"
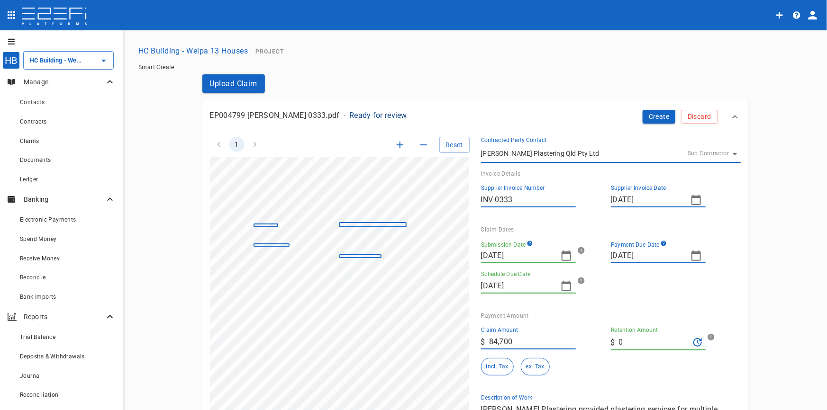
click at [692, 253] on icon "button" at bounding box center [695, 256] width 9 height 10
click at [543, 256] on div at bounding box center [413, 205] width 827 height 410
click at [562, 256] on icon "button" at bounding box center [565, 255] width 11 height 11
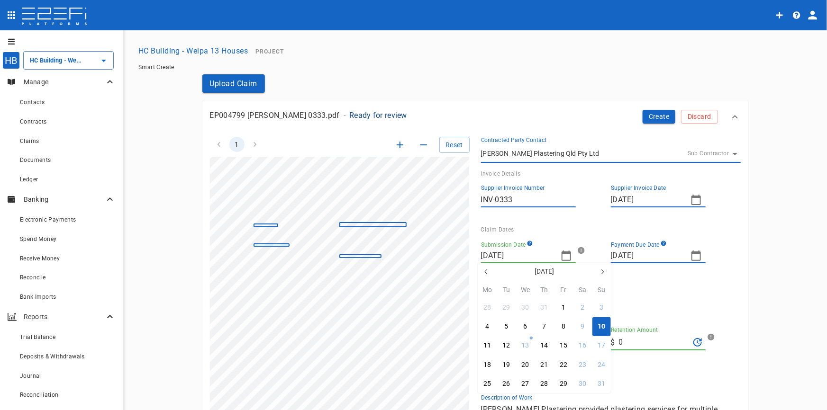
click at [483, 271] on icon "button" at bounding box center [486, 272] width 8 height 8
click at [599, 361] on div "27" at bounding box center [601, 365] width 8 height 10
type input "[DATE]"
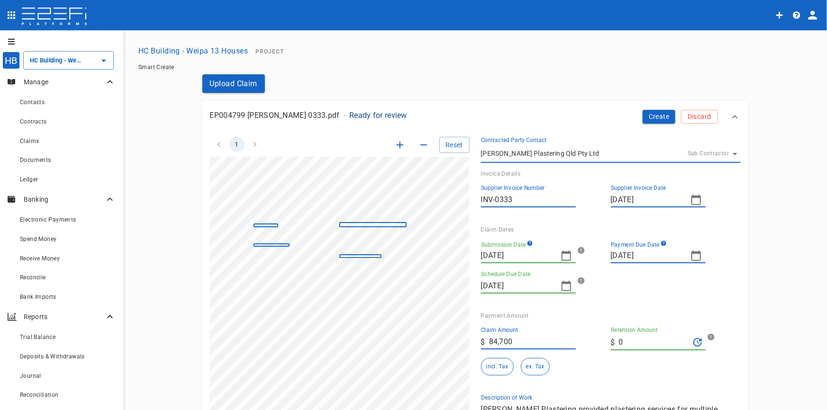
click at [651, 318] on div "Payment Amount" at bounding box center [607, 316] width 252 height 7
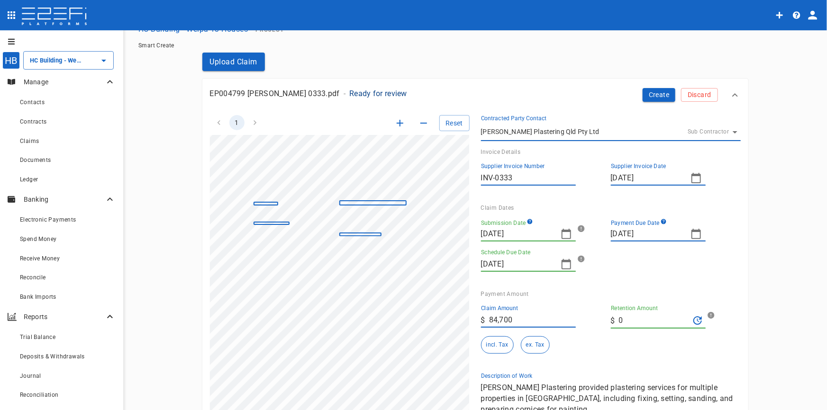
scroll to position [43, 0]
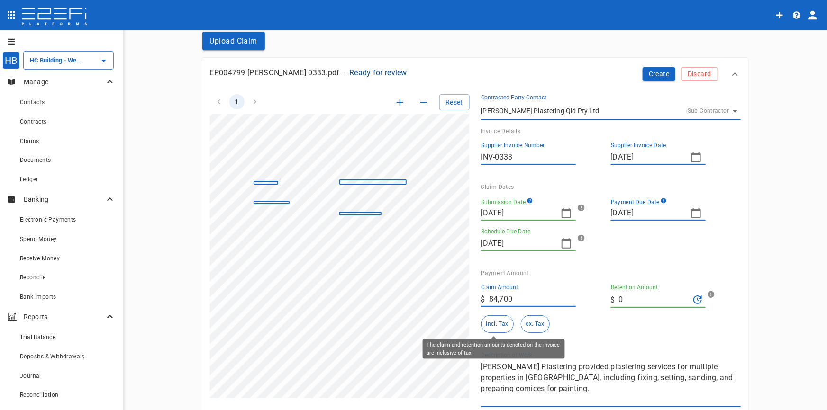
click at [497, 320] on button "incl. Tax" at bounding box center [497, 324] width 33 height 18
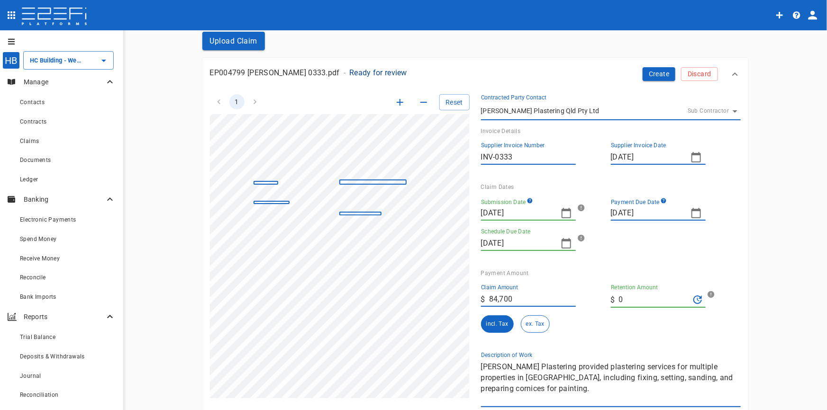
scroll to position [172, 0]
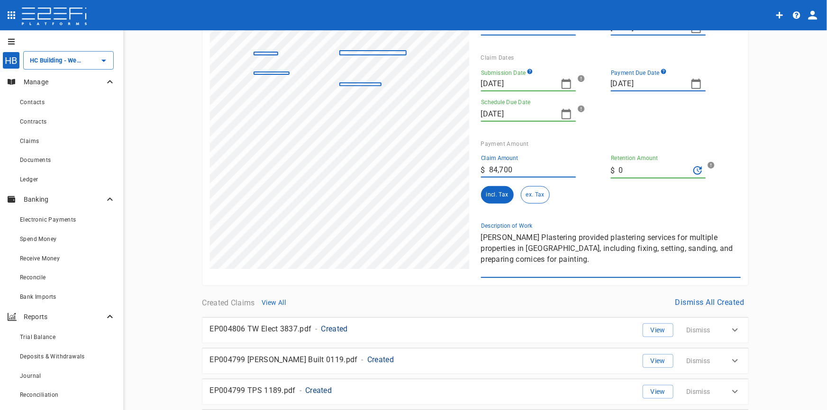
drag, startPoint x: 512, startPoint y: 261, endPoint x: 516, endPoint y: 264, distance: 5.7
click at [516, 264] on textarea "[PERSON_NAME] Plastering provided plastering services for multiple properties i…" at bounding box center [611, 254] width 260 height 44
click at [450, 230] on div "1 Reset SupplierInvoiceNumber: INV-0333 ClaimAmount: 84700.00 GSTAmount: 7700.0…" at bounding box center [469, 116] width 542 height 324
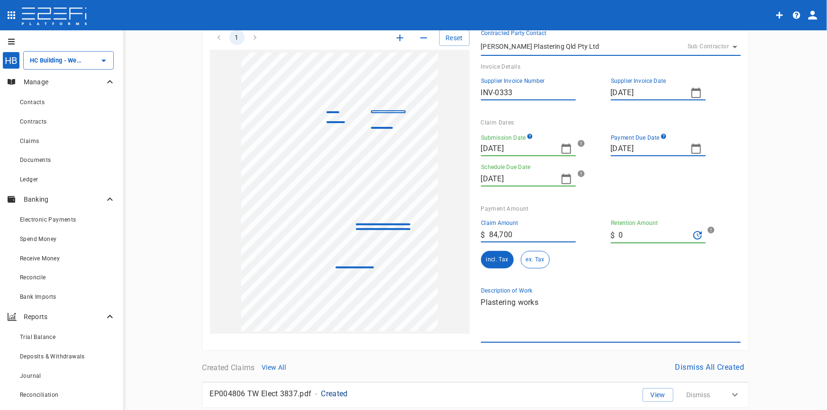
scroll to position [0, 0]
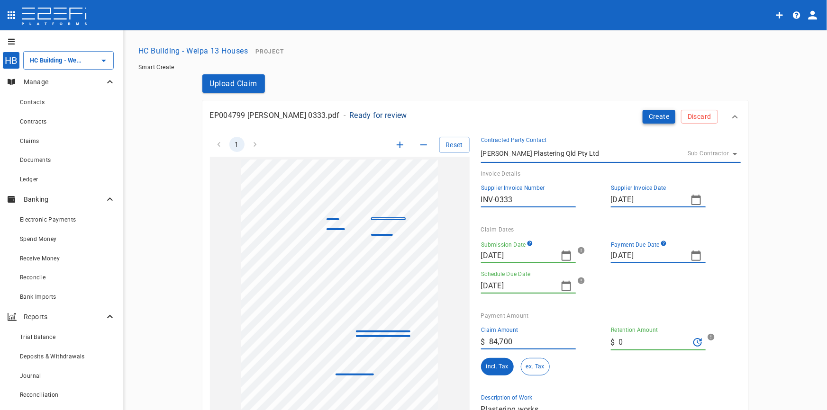
type textarea "Plastering works"
click at [648, 118] on button "Create" at bounding box center [658, 117] width 33 height 14
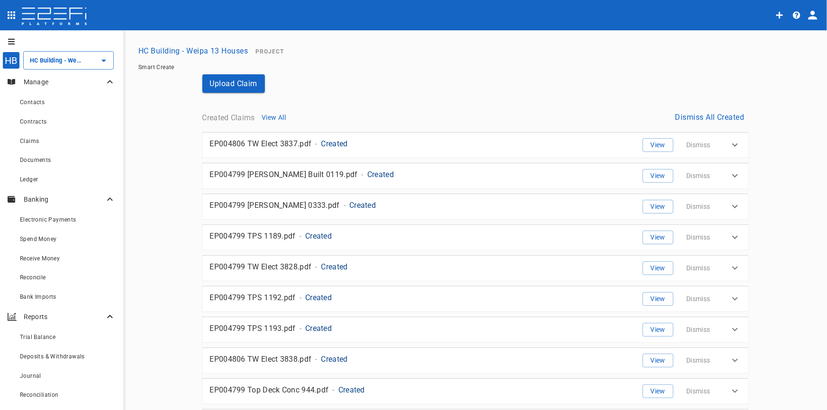
click at [708, 113] on button "Dismiss All Created" at bounding box center [709, 117] width 77 height 18
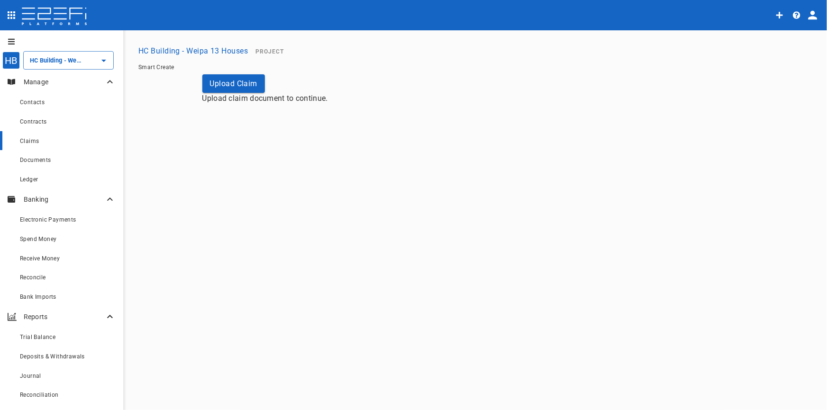
click at [27, 140] on span "Claims" at bounding box center [29, 141] width 19 height 7
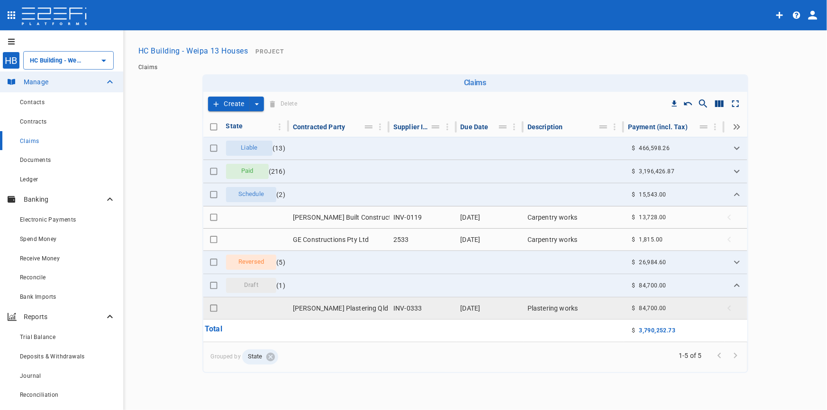
click at [351, 308] on td "[PERSON_NAME] Plastering Qld Pty Ltd" at bounding box center [339, 308] width 100 height 22
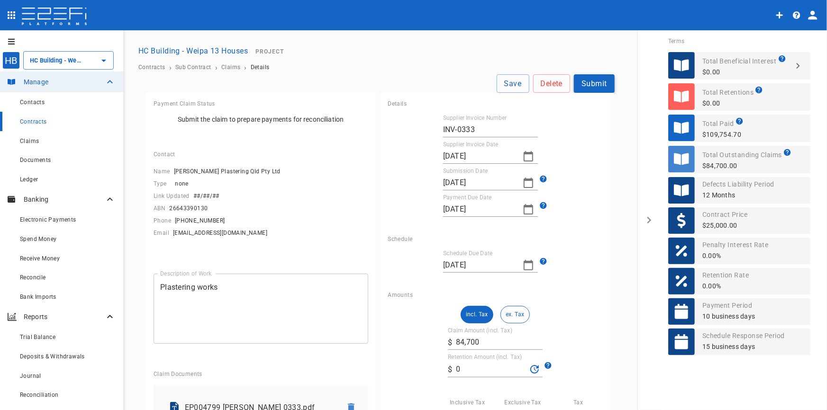
click at [595, 86] on button "Submit" at bounding box center [594, 83] width 41 height 18
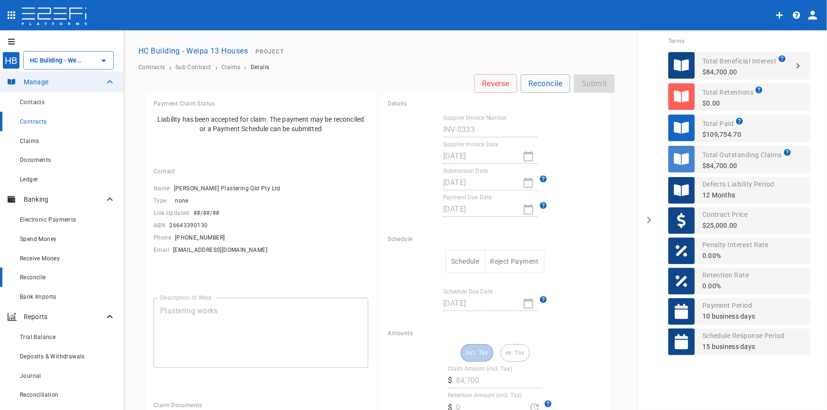
click at [36, 279] on span "Reconcile" at bounding box center [33, 277] width 26 height 7
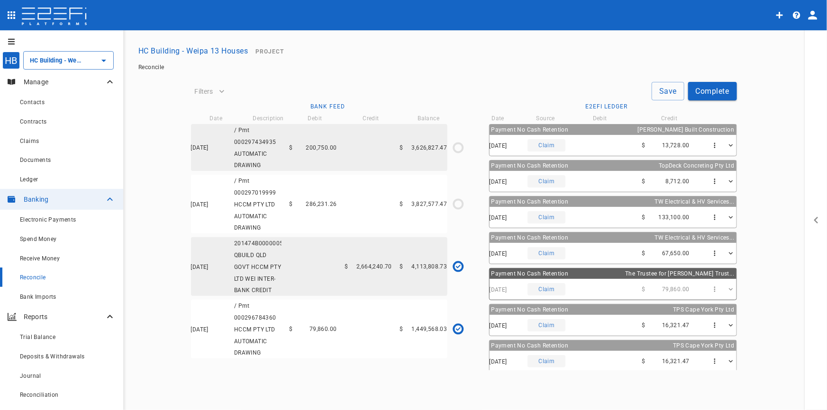
type input "[DATE]"
type input "3,827,577.47"
click at [384, 221] on div "[DATE] / Pmt 000297019999 HCCM PTY LTD AUTOMATIC DRAWING $ 286,231.26 $ 3,827,5…" at bounding box center [319, 204] width 256 height 59
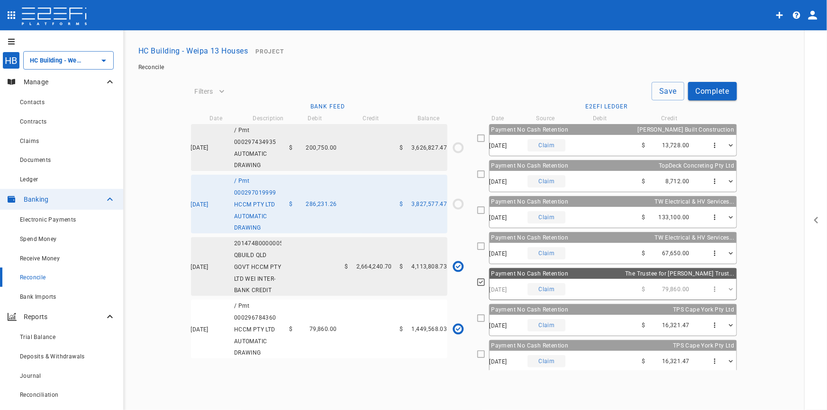
click at [629, 146] on div "[DATE] Claim $ 13,728.00" at bounding box center [612, 145] width 247 height 21
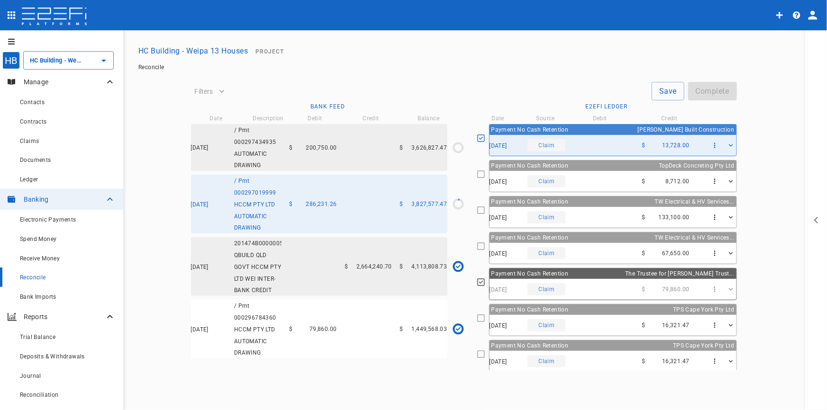
click at [624, 179] on div "[DATE] Claim $ 8,712.00" at bounding box center [612, 181] width 247 height 21
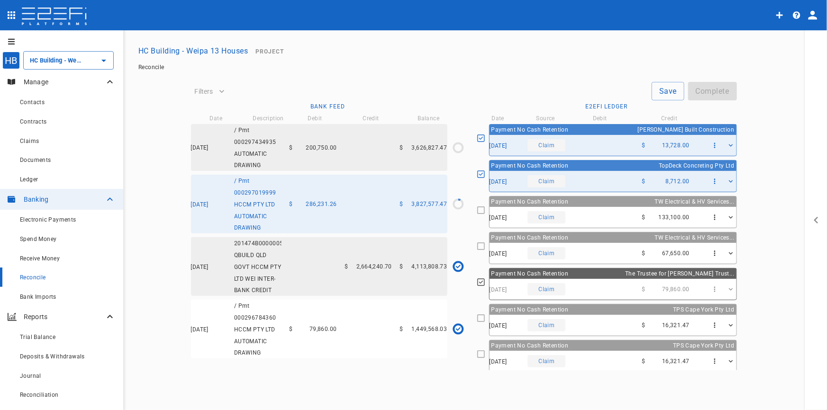
scroll to position [86, 0]
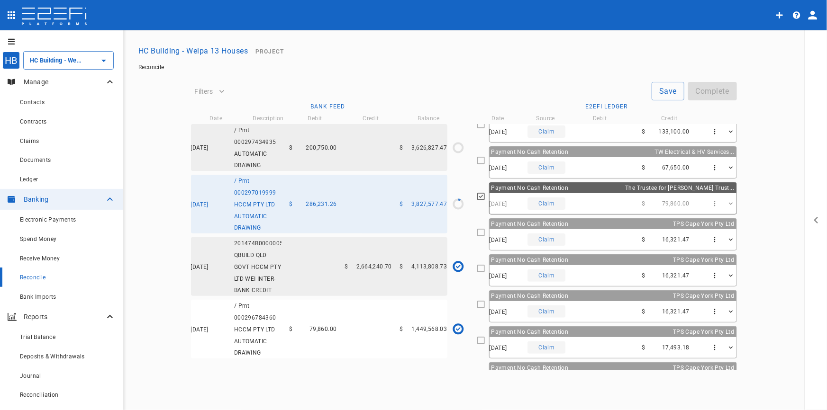
click at [620, 241] on div "[DATE] Claim $ 16,321.47" at bounding box center [612, 239] width 247 height 21
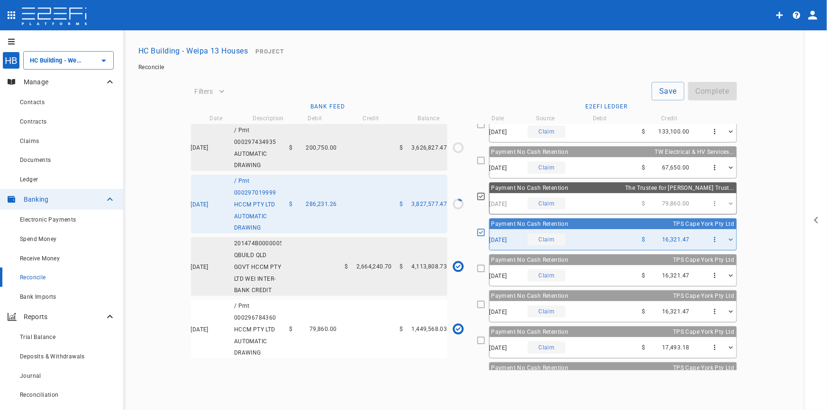
click at [633, 259] on div "Payment No Cash Retention TPS Cape York Pty Ltd" at bounding box center [612, 260] width 247 height 10
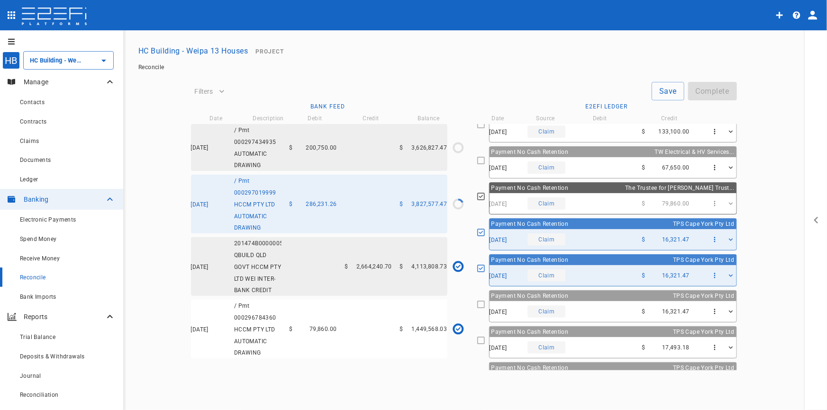
click at [628, 307] on div "[DATE] Claim $ 16,321.47" at bounding box center [612, 311] width 247 height 21
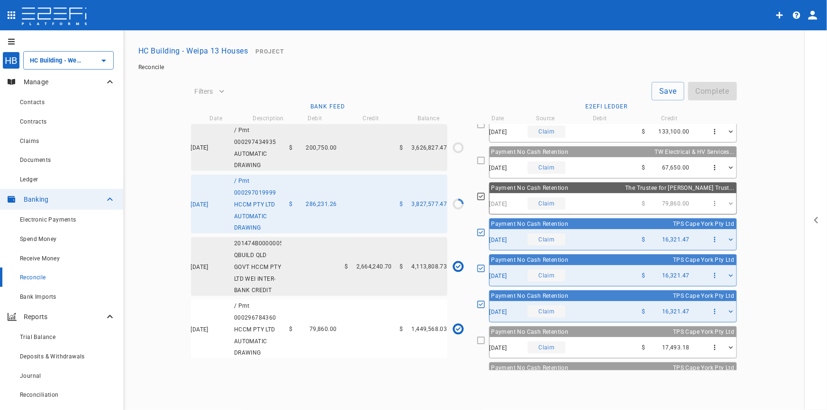
click at [628, 334] on div "Payment No Cash Retention TPS Cape York Pty Ltd" at bounding box center [612, 332] width 247 height 10
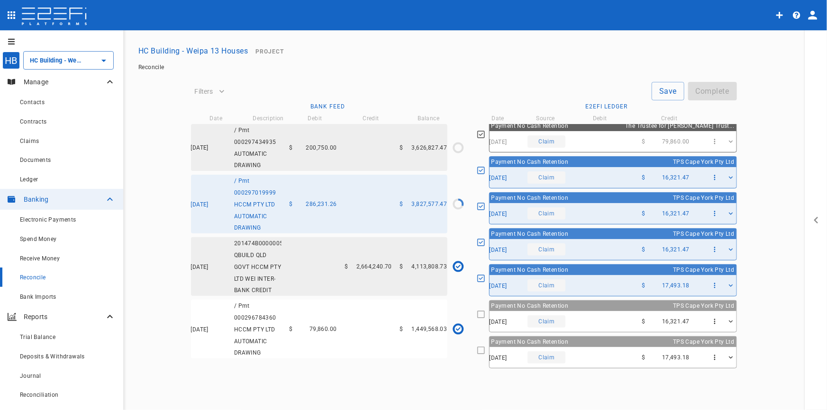
scroll to position [172, 0]
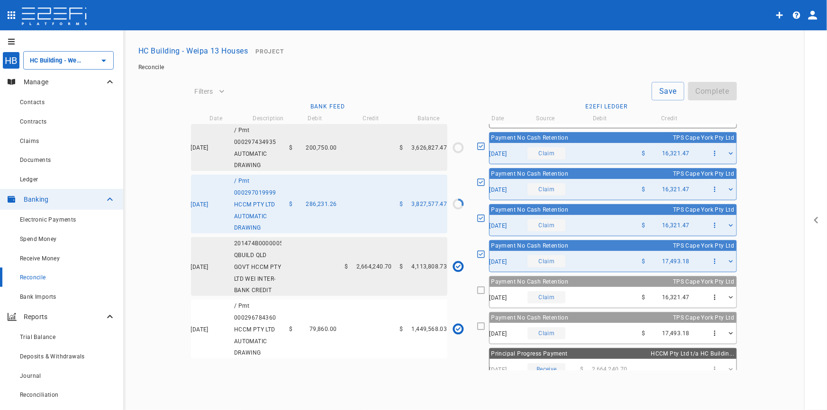
click at [627, 297] on div "[DATE] Claim $ 16,321.47" at bounding box center [612, 297] width 247 height 21
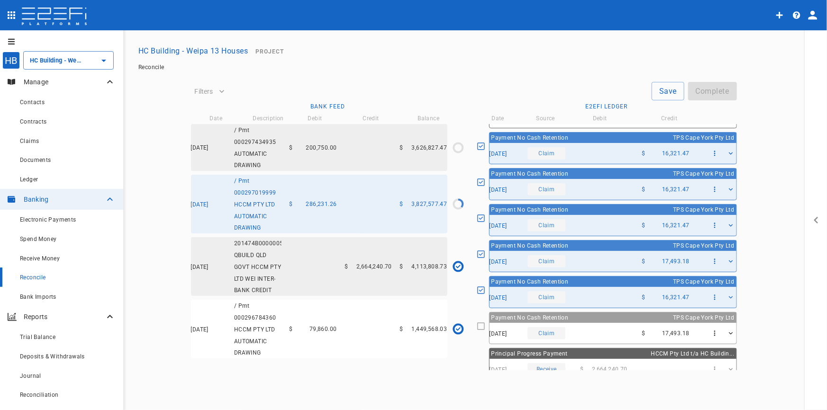
click at [633, 323] on div "[DATE] Claim $ 17,493.18" at bounding box center [612, 333] width 247 height 21
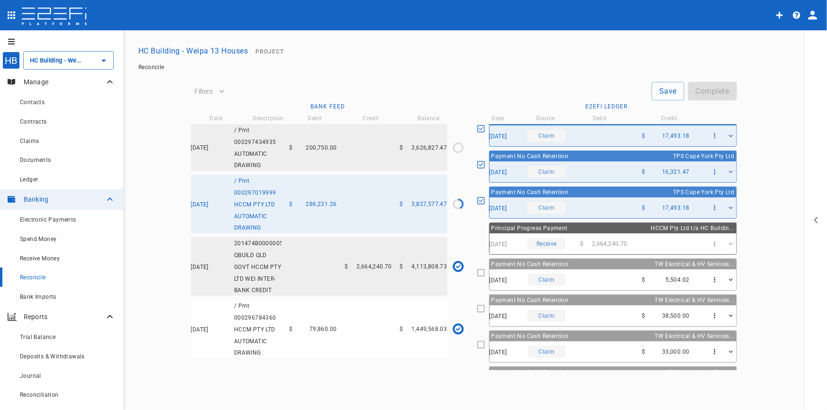
scroll to position [301, 0]
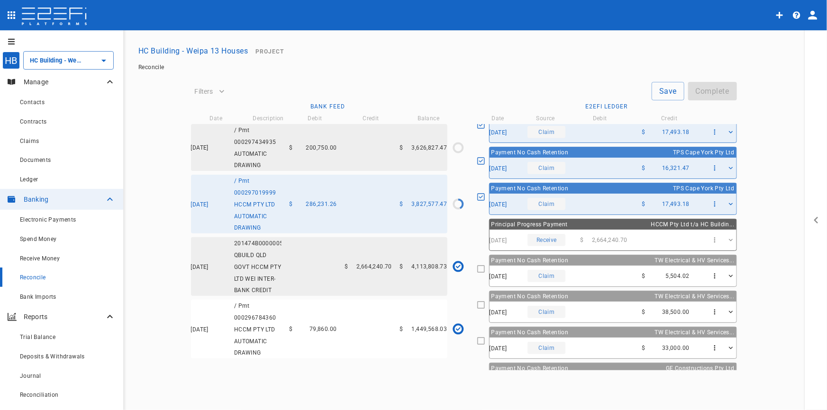
click at [621, 270] on div "[DATE] Claim $ 5,504.02" at bounding box center [612, 276] width 247 height 21
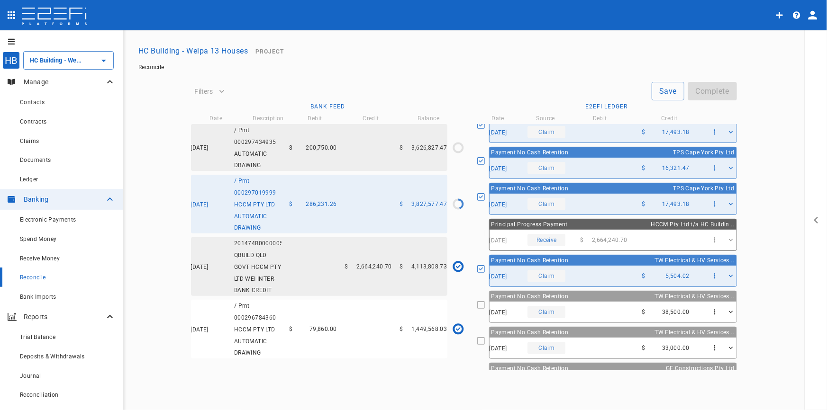
click at [630, 302] on div "[DATE] Claim $ 38,500.00" at bounding box center [612, 312] width 247 height 21
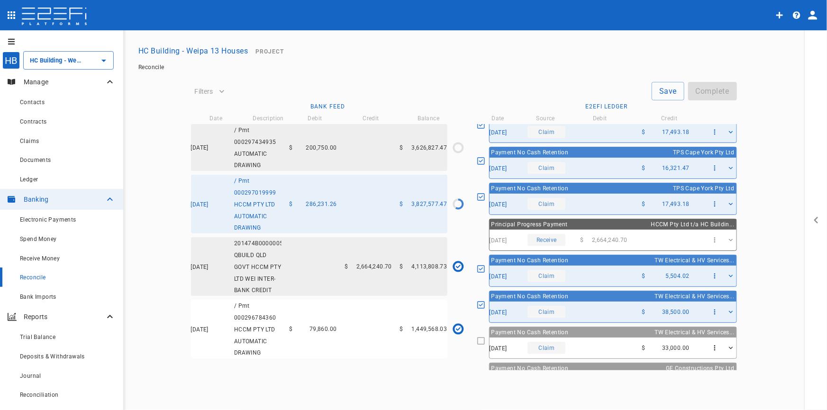
click at [630, 344] on div "[DATE] Claim $ 33,000.00" at bounding box center [612, 348] width 247 height 21
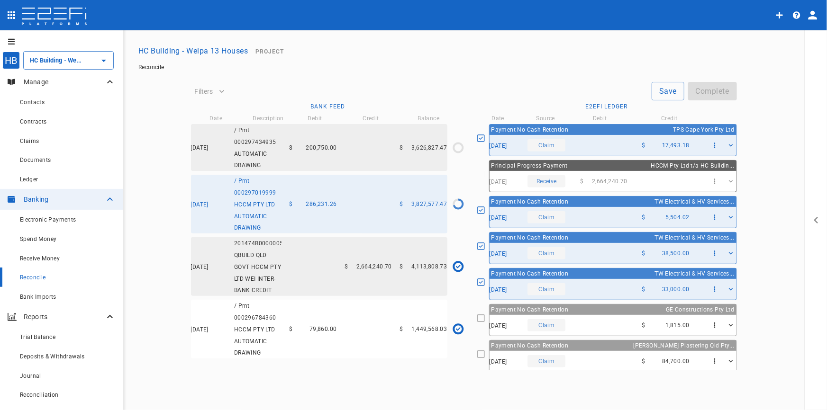
scroll to position [360, 0]
click at [622, 317] on div "[DATE] Claim $ 1,815.00" at bounding box center [612, 325] width 247 height 21
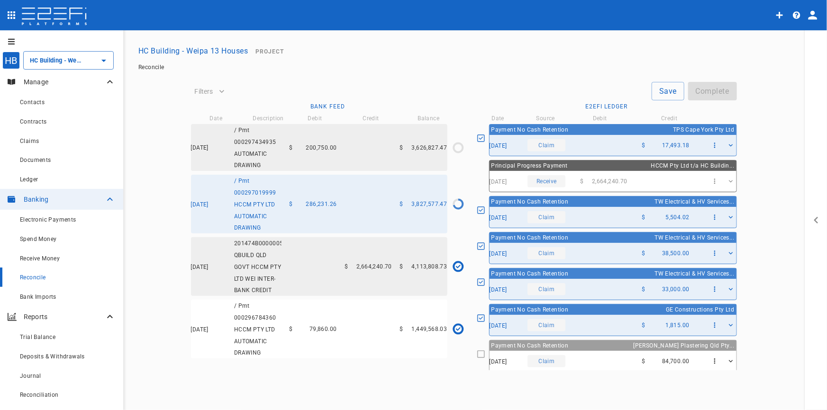
click at [633, 356] on div "[DATE] Claim $ 84,700.00" at bounding box center [612, 361] width 247 height 21
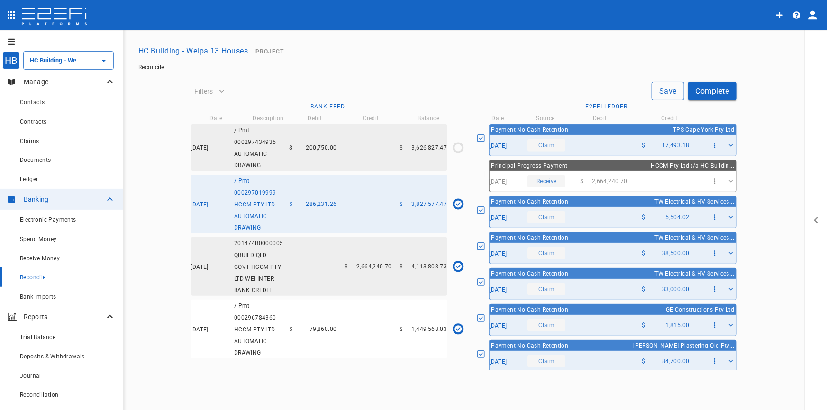
click at [669, 96] on button "Save" at bounding box center [667, 91] width 33 height 18
click at [302, 139] on div "[DATE] / Pmt 000297434935 AUTOMATIC DRAWING $ 200,750.00 $ 3,626,827.47" at bounding box center [319, 147] width 256 height 47
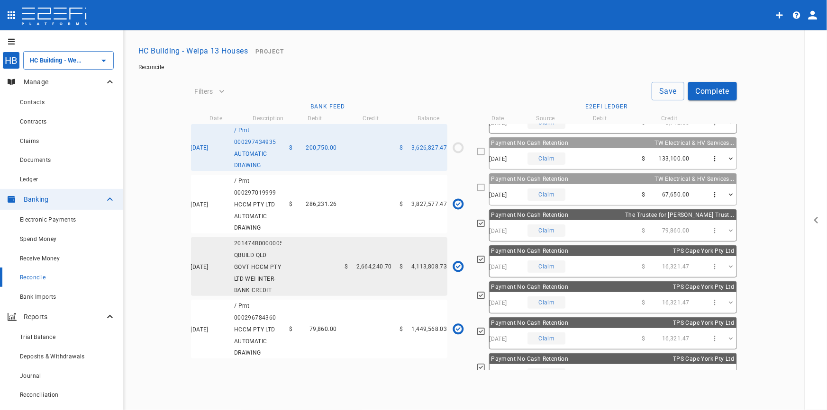
scroll to position [0, 0]
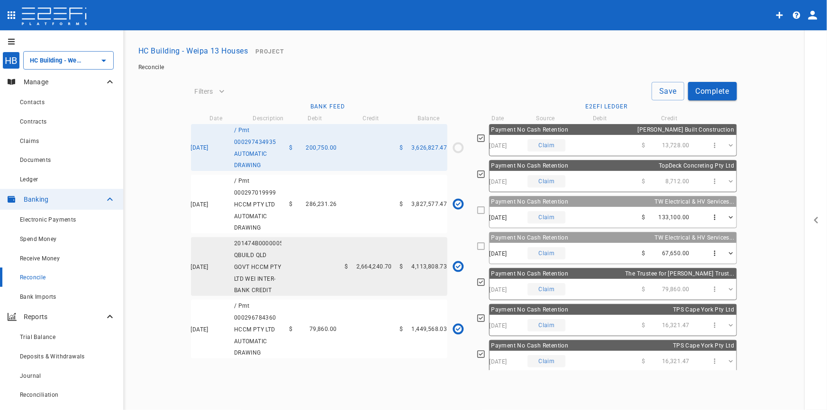
click at [602, 216] on div "[DATE] Claim $ 133,100.00" at bounding box center [612, 217] width 247 height 21
type input "[DATE]"
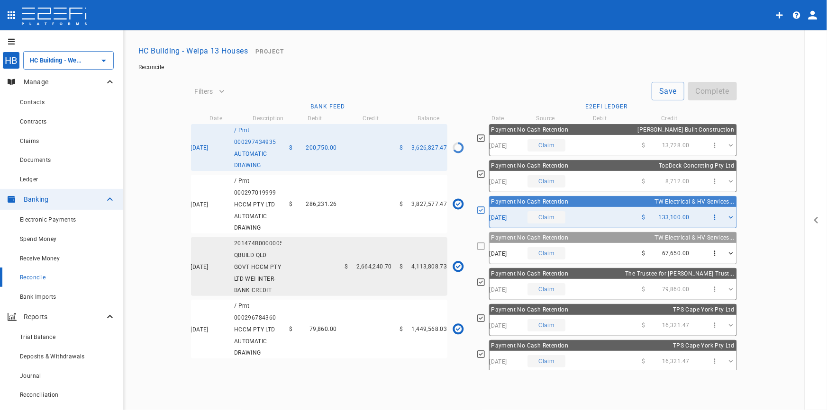
click at [624, 256] on div "[DATE] Claim $ 67,650.00" at bounding box center [612, 253] width 247 height 21
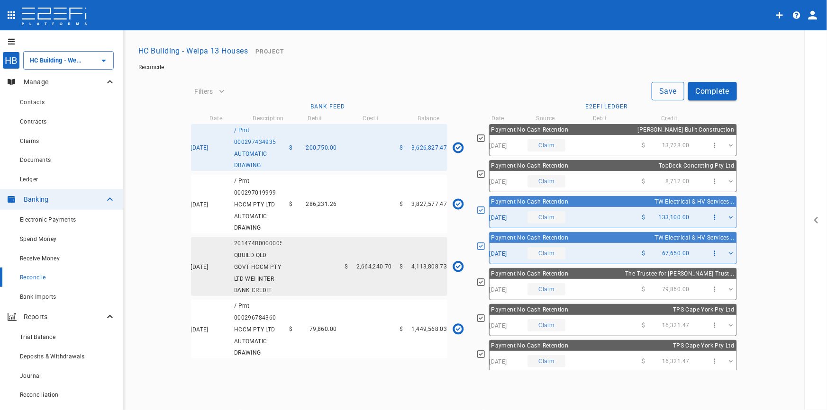
click at [675, 91] on button "Save" at bounding box center [667, 91] width 33 height 18
click at [723, 90] on button "Complete" at bounding box center [712, 91] width 49 height 18
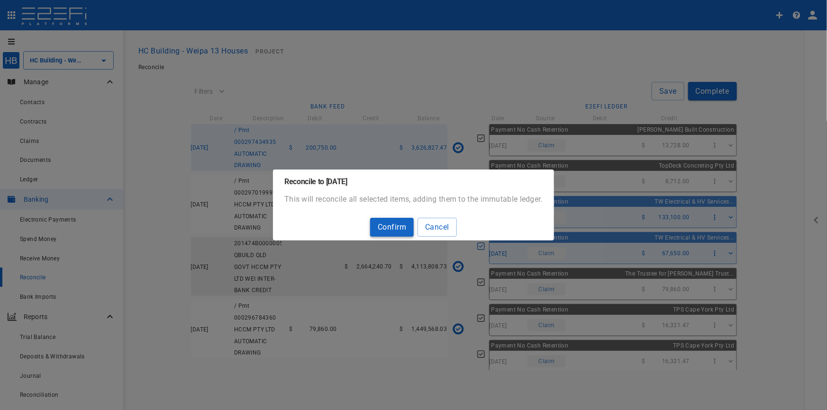
click at [393, 235] on button "Confirm" at bounding box center [392, 227] width 44 height 18
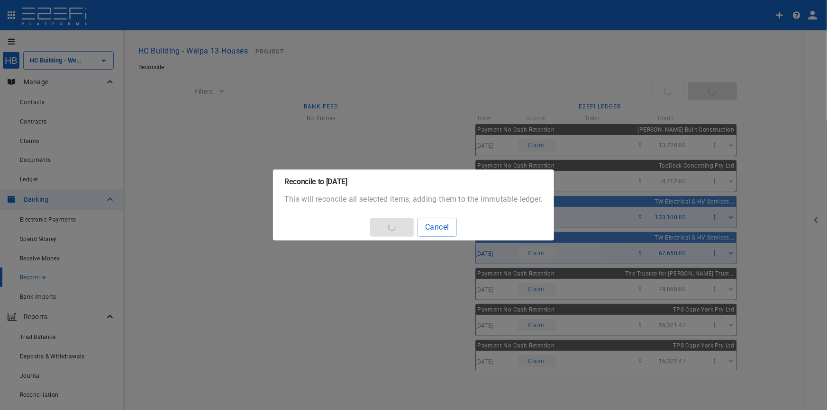
type input "1,529,428.03"
type input "[DATE]"
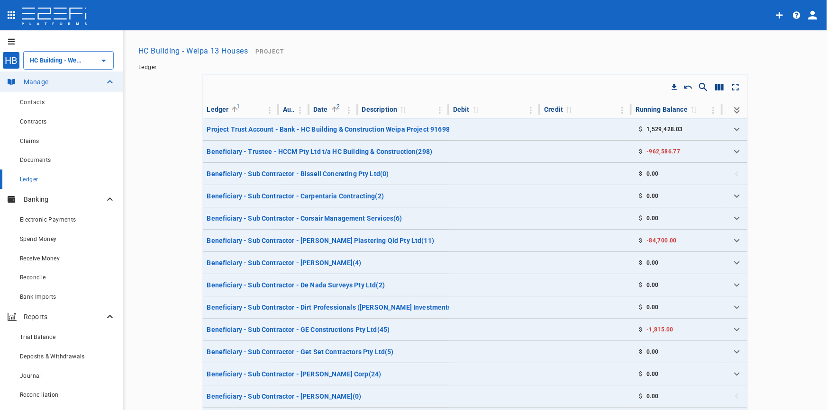
type input "HC Building - Weipa 13 Houses"
click at [30, 277] on span "Reconcile" at bounding box center [33, 277] width 26 height 7
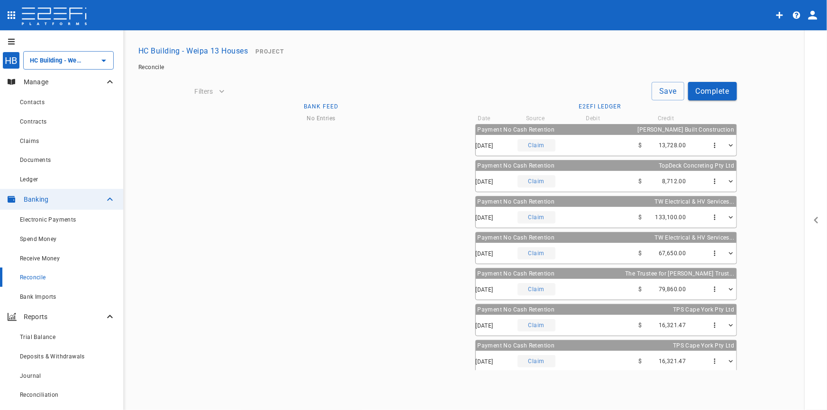
type input "3,626,827.47"
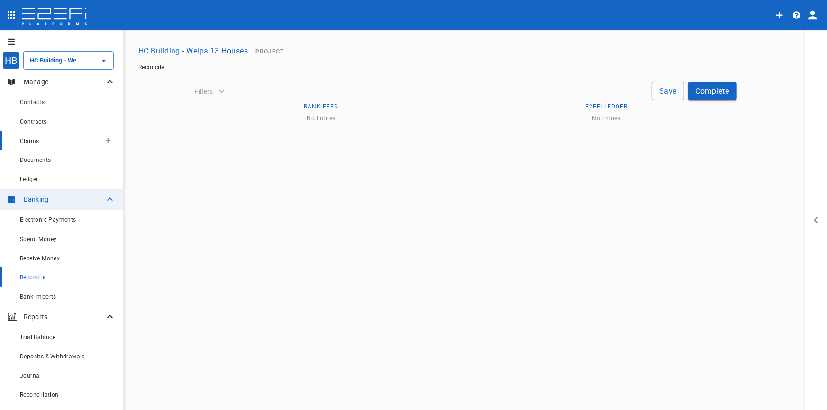
click at [29, 145] on div "Claims" at bounding box center [60, 141] width 81 height 12
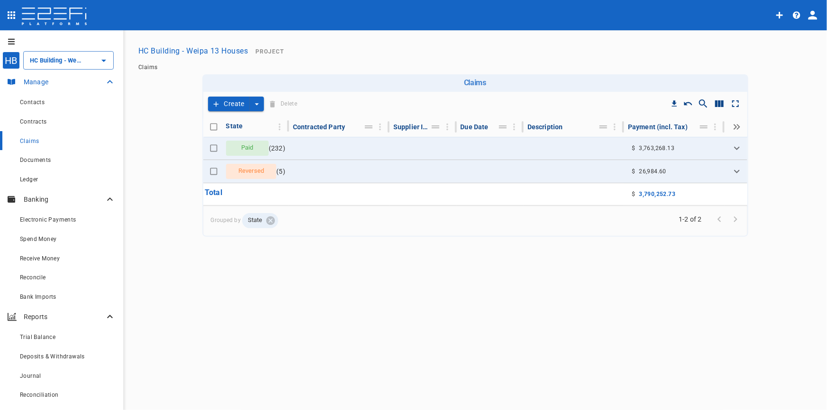
click at [45, 83] on p "Manage" at bounding box center [64, 81] width 81 height 9
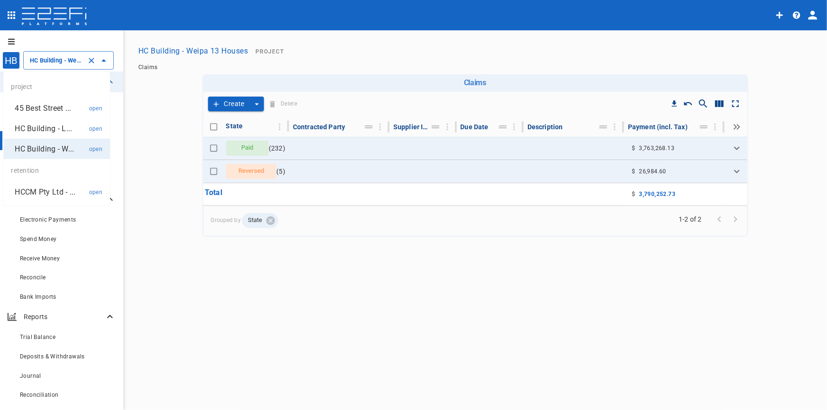
click at [70, 63] on input "HC Building - Weipa 13 Houses" at bounding box center [54, 60] width 55 height 10
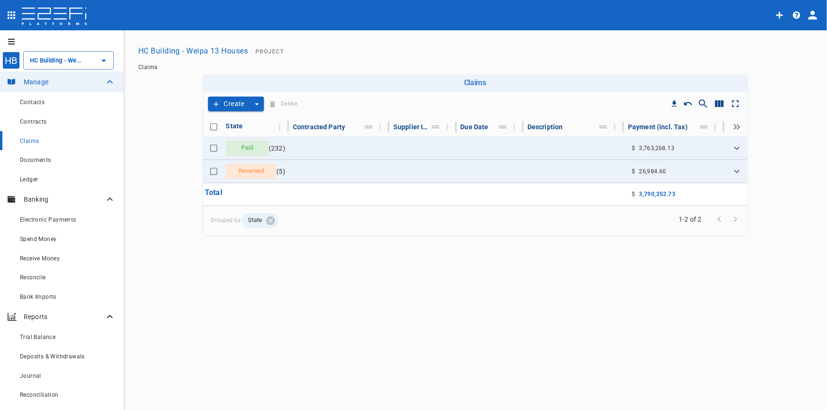
click at [196, 44] on button "HC Building - Weipa 13 Houses" at bounding box center [193, 51] width 117 height 18
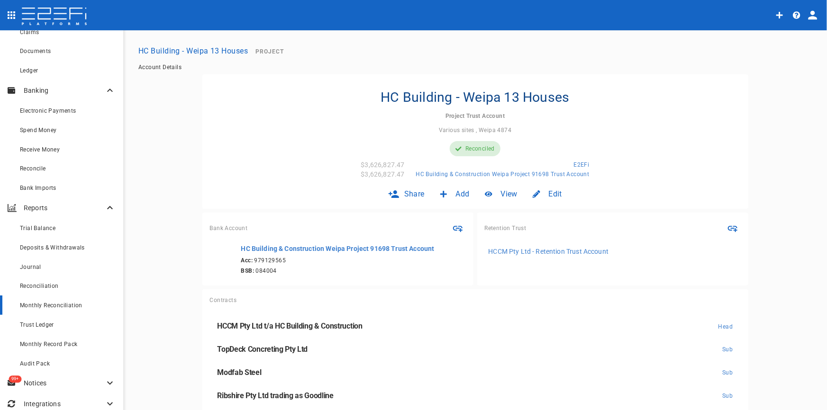
scroll to position [117, 0]
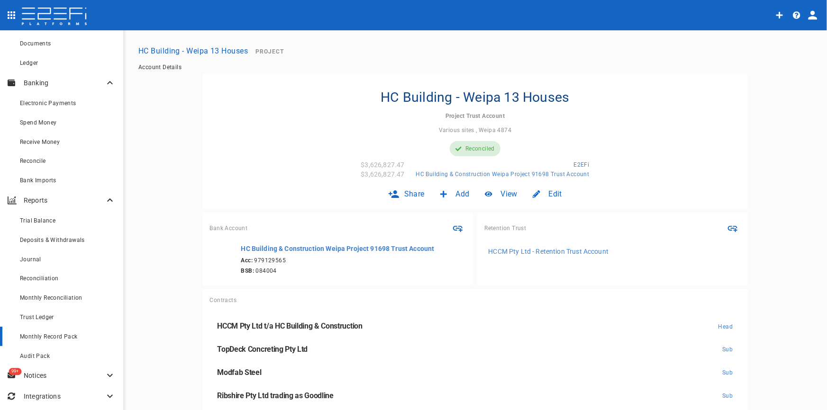
click at [51, 337] on span "Monthly Record Pack" at bounding box center [49, 336] width 58 height 7
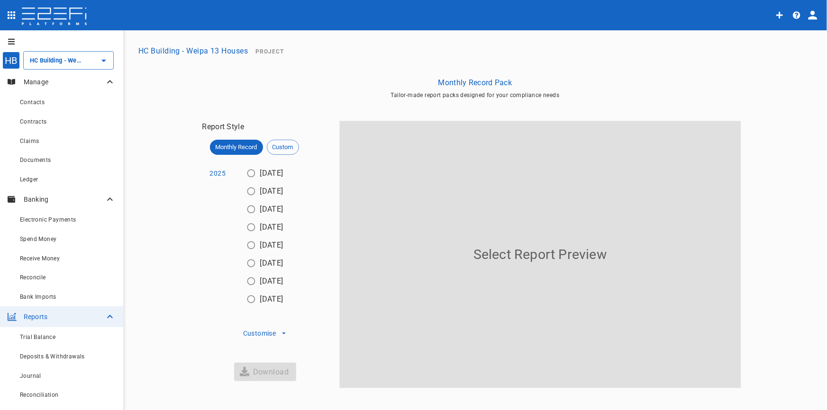
click at [250, 304] on input "[DATE]" at bounding box center [251, 299] width 18 height 18
radio input "true"
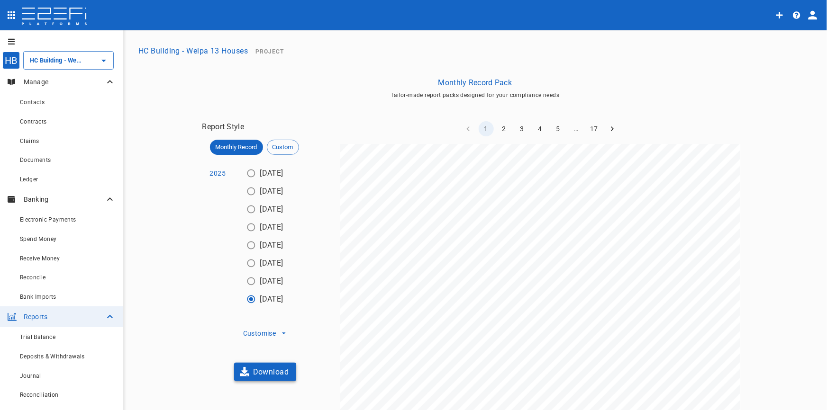
click at [268, 371] on button "Download" at bounding box center [265, 372] width 63 height 18
click at [38, 81] on p "Manage" at bounding box center [64, 81] width 81 height 9
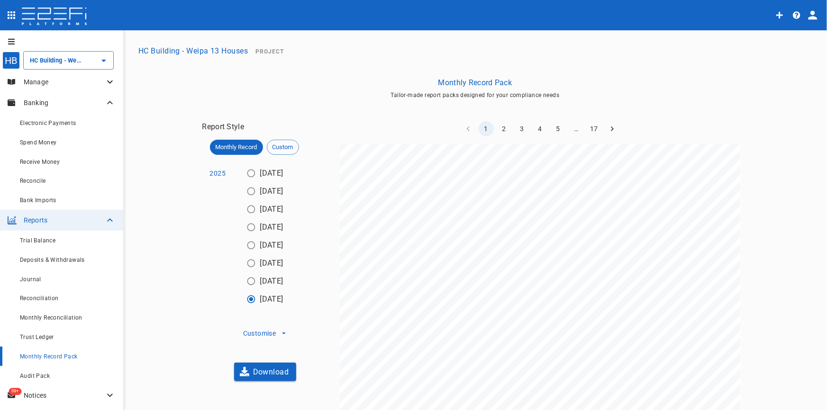
click at [38, 81] on p "Manage" at bounding box center [64, 81] width 81 height 9
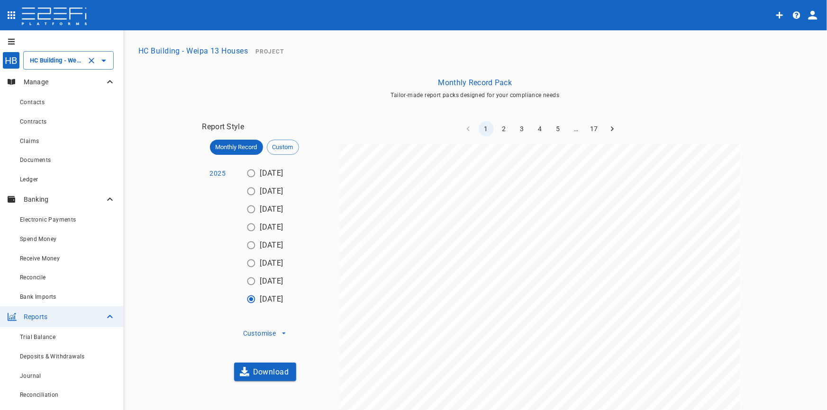
click at [47, 63] on input "HC Building - Weipa 13 Houses" at bounding box center [54, 60] width 55 height 10
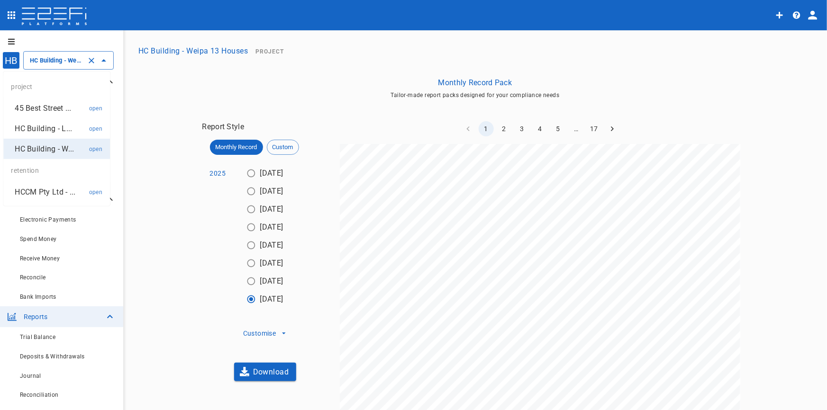
click at [50, 58] on input "HC Building - Weipa 13 Houses" at bounding box center [54, 60] width 55 height 10
click at [38, 129] on p "HC Building - L..." at bounding box center [43, 128] width 57 height 11
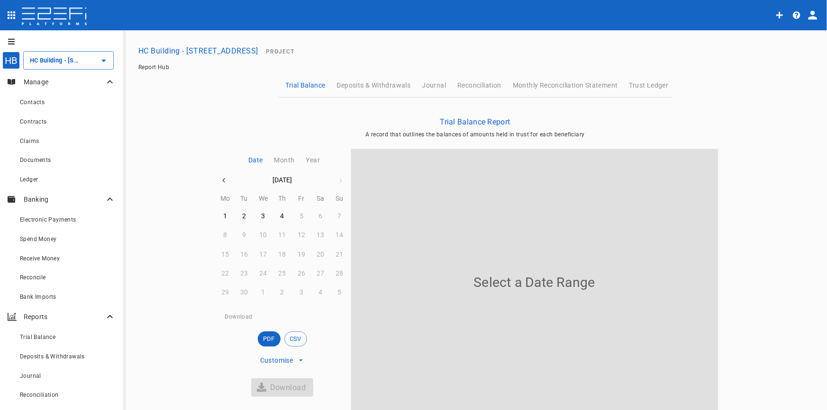
click at [148, 51] on button "HC Building - [STREET_ADDRESS]" at bounding box center [198, 51] width 127 height 18
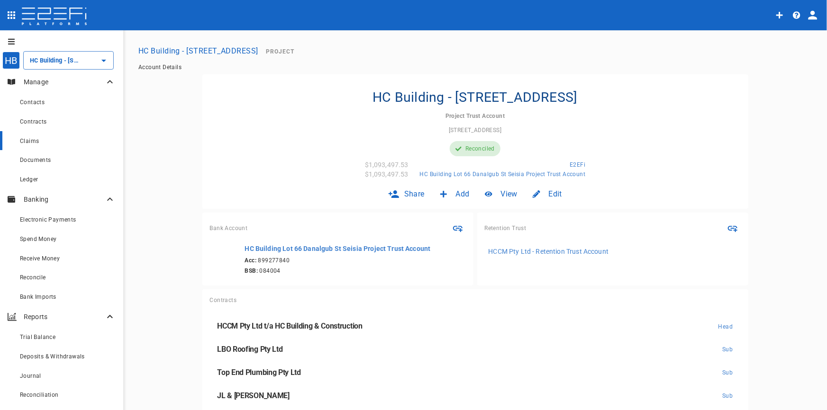
click at [32, 141] on span "Claims" at bounding box center [29, 141] width 19 height 7
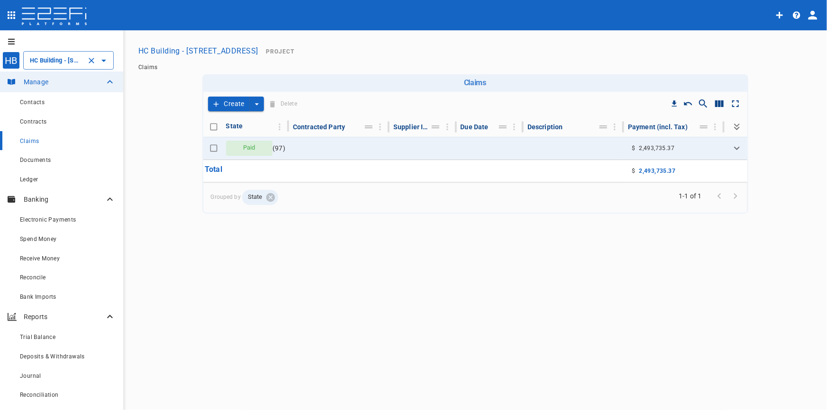
click at [45, 63] on input "HC Building - [STREET_ADDRESS]" at bounding box center [54, 60] width 55 height 10
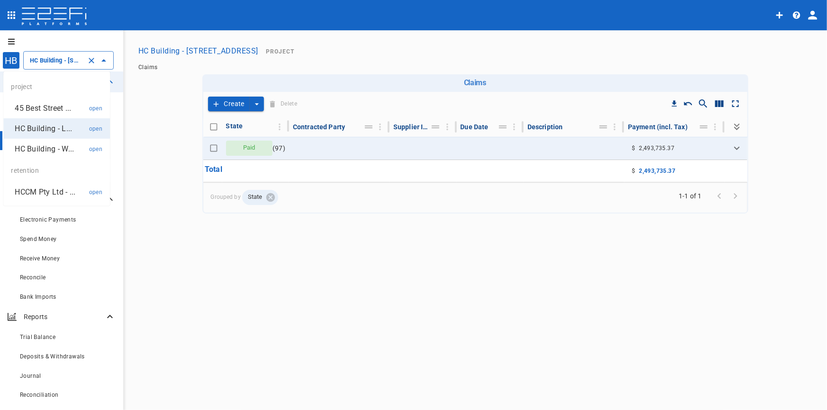
click at [6, 58] on div "HB" at bounding box center [11, 61] width 18 height 18
click at [12, 36] on button "open drawer" at bounding box center [9, 41] width 19 height 15
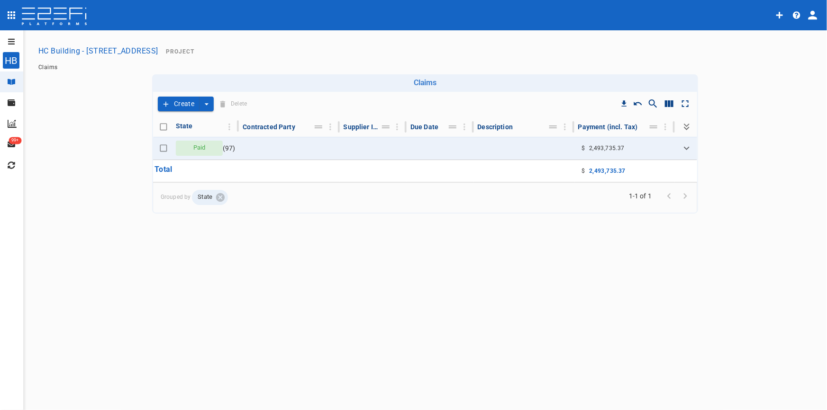
click at [10, 38] on icon "open drawer" at bounding box center [12, 42] width 8 height 8
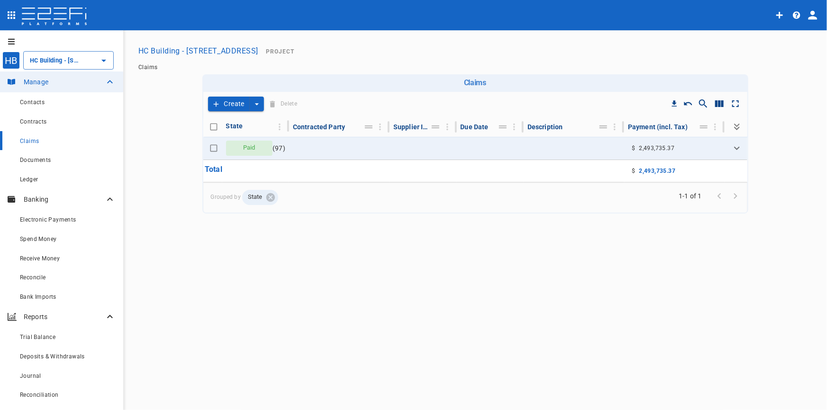
click at [40, 20] on img at bounding box center [54, 17] width 67 height 19
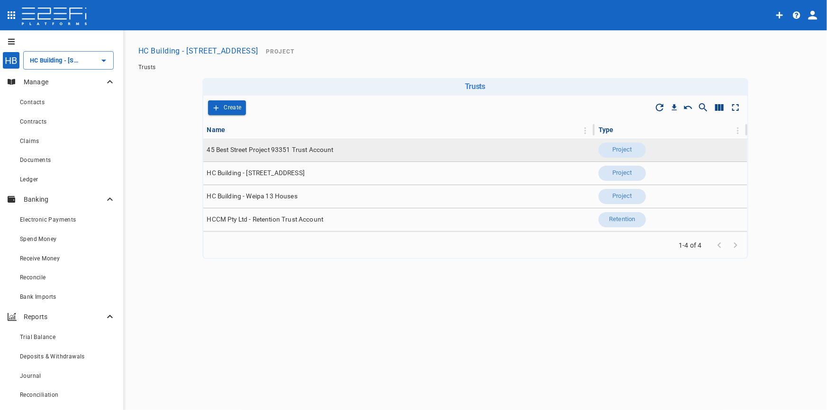
click at [276, 151] on span "45 Best Street Project 93351 Trust Account" at bounding box center [270, 149] width 126 height 9
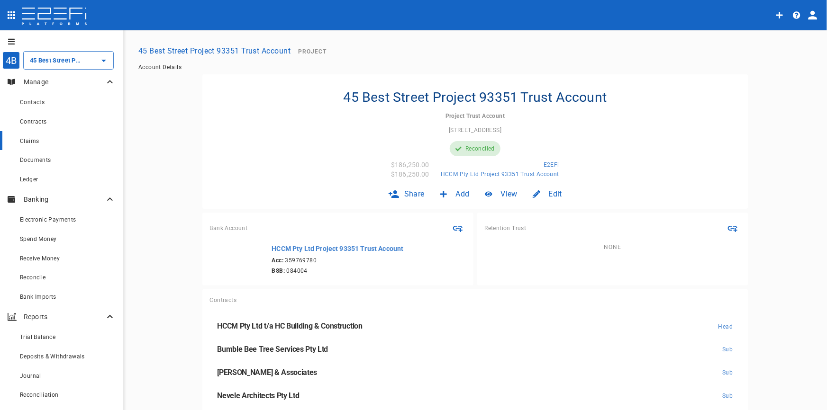
click at [28, 138] on span "Claims" at bounding box center [29, 141] width 19 height 7
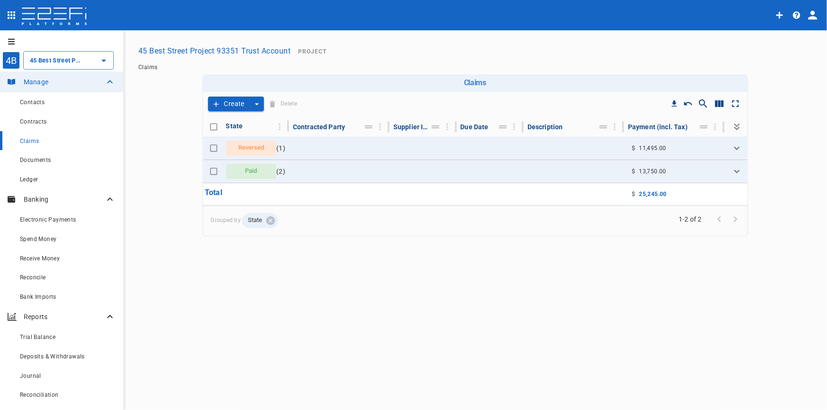
click at [28, 138] on span "Claims" at bounding box center [29, 141] width 19 height 7
click at [50, 62] on input "45 Best Street Project 93351 Trust Account" at bounding box center [54, 60] width 55 height 10
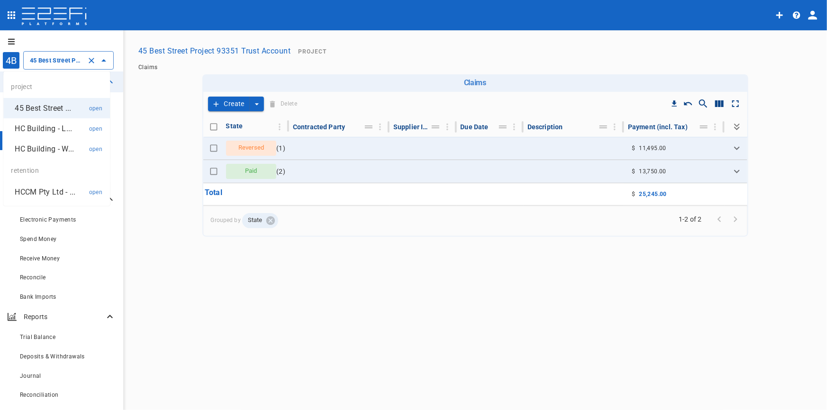
click at [44, 122] on li "HC Building - L... open" at bounding box center [56, 128] width 107 height 20
type input "HC Building - [STREET_ADDRESS]"
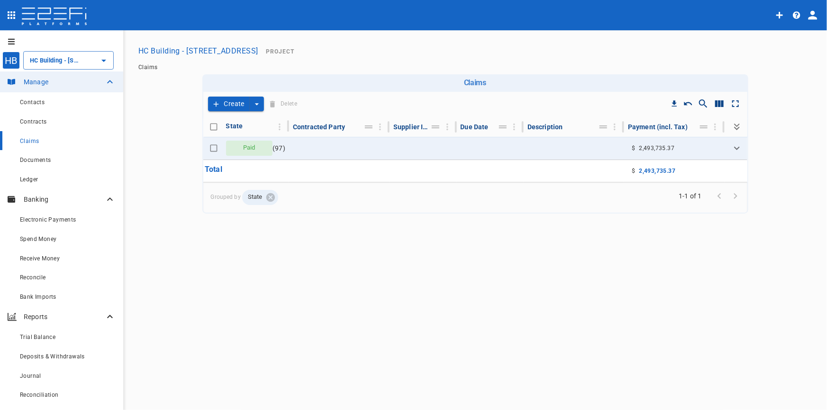
click at [9, 42] on icon "open drawer" at bounding box center [11, 42] width 7 height 6
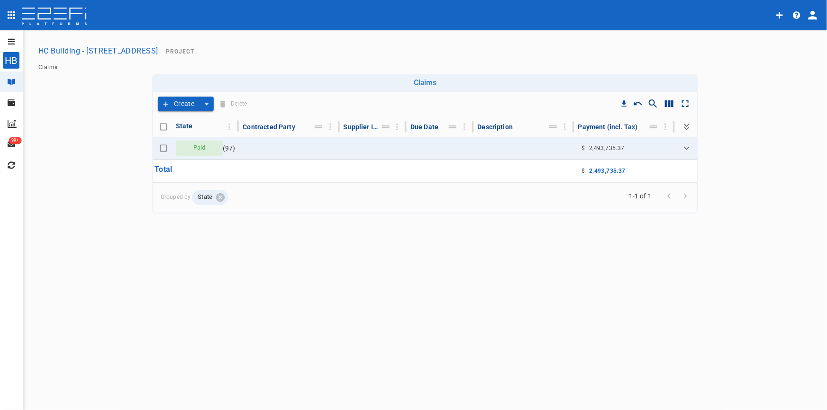
click at [9, 42] on icon "open drawer" at bounding box center [11, 42] width 7 height 6
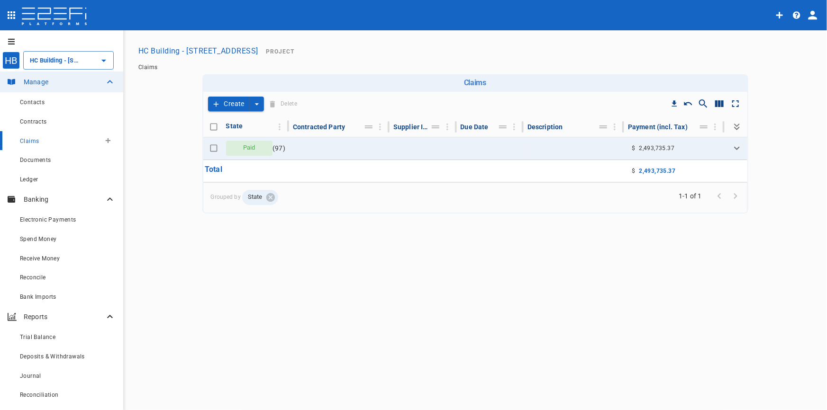
click at [36, 138] on span "Claims" at bounding box center [29, 141] width 19 height 7
